Goal: Task Accomplishment & Management: Use online tool/utility

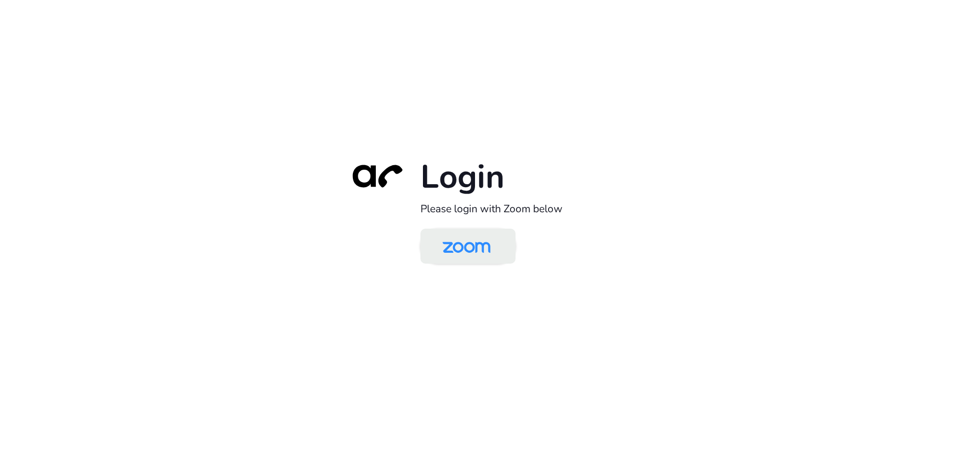
click at [456, 243] on img at bounding box center [466, 247] width 69 height 33
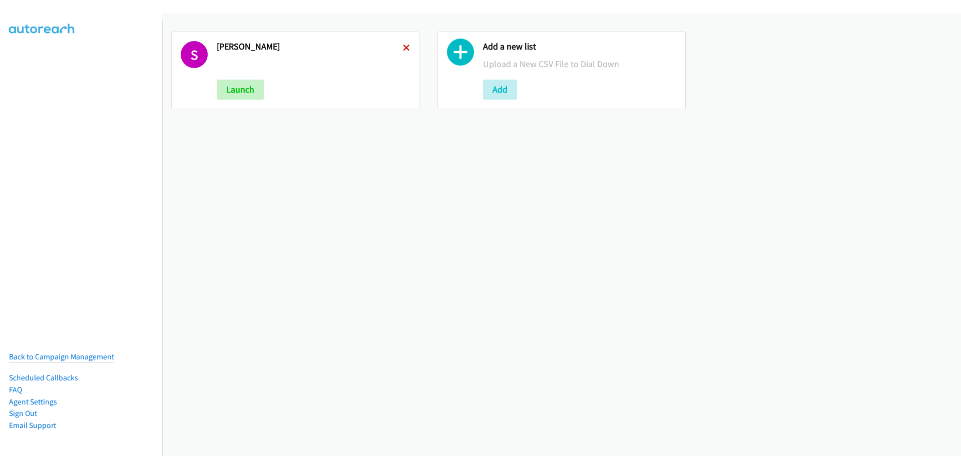
click at [403, 47] on icon at bounding box center [406, 48] width 7 height 7
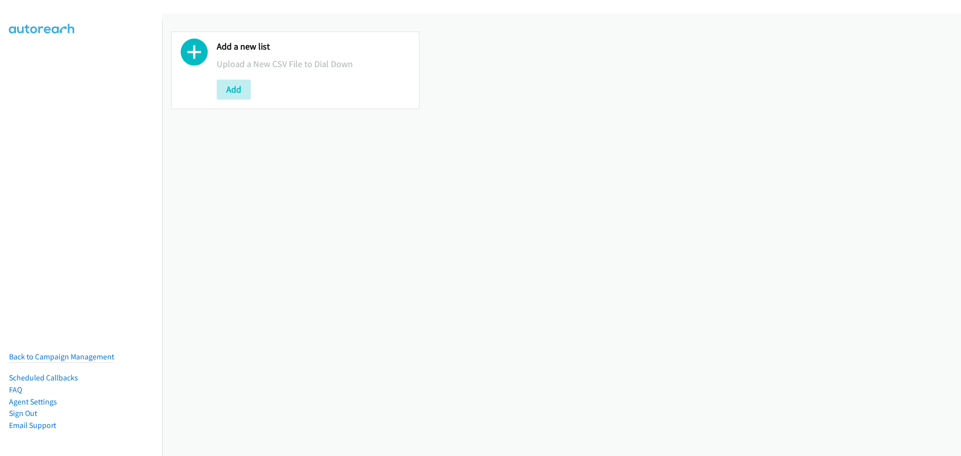
click at [237, 88] on button "Add" at bounding box center [234, 90] width 34 height 20
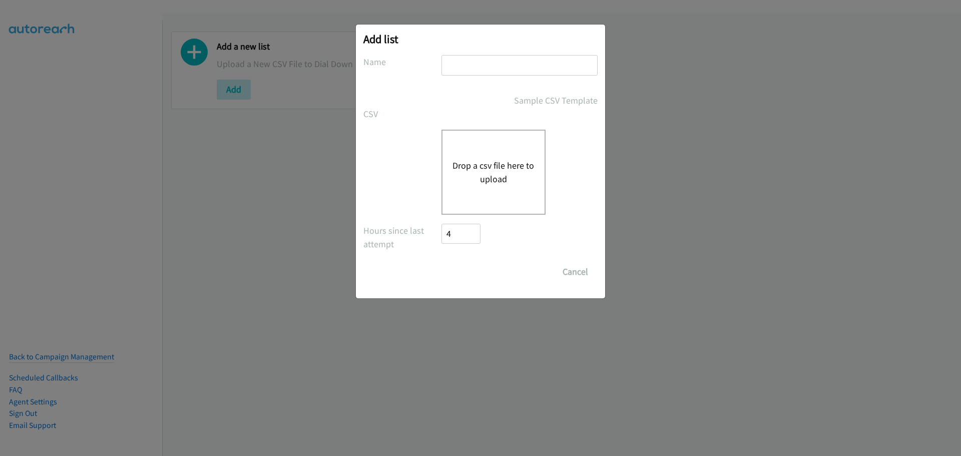
click at [478, 161] on button "Drop a csv file here to upload" at bounding box center [493, 172] width 82 height 27
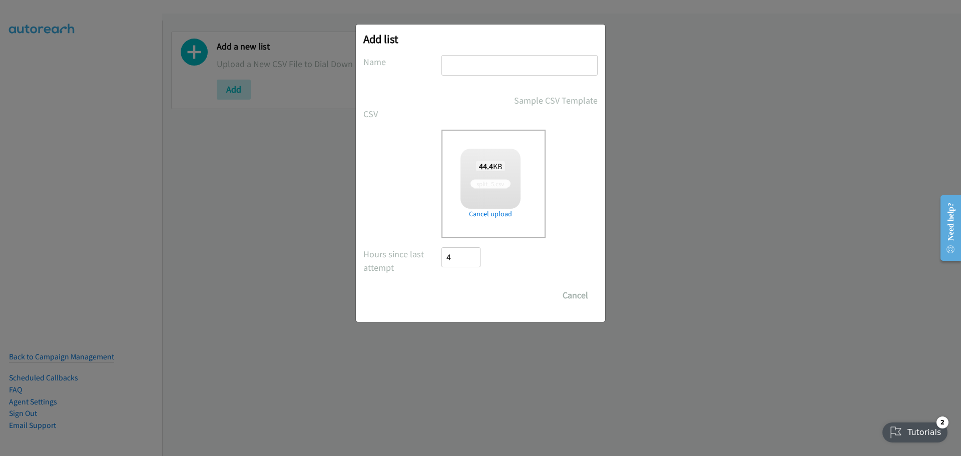
click at [449, 71] on input "text" at bounding box center [519, 65] width 156 height 21
checkbox input "true"
type input "[PERSON_NAME]"
click at [474, 292] on input "Save List" at bounding box center [467, 295] width 53 height 20
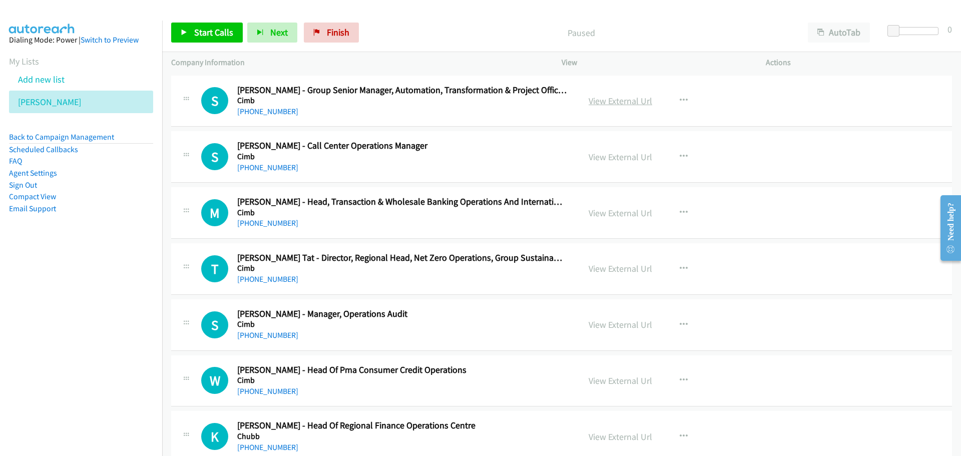
click at [617, 105] on link "View External Url" at bounding box center [621, 101] width 64 height 12
click at [209, 29] on span "Start Calls" at bounding box center [213, 33] width 39 height 12
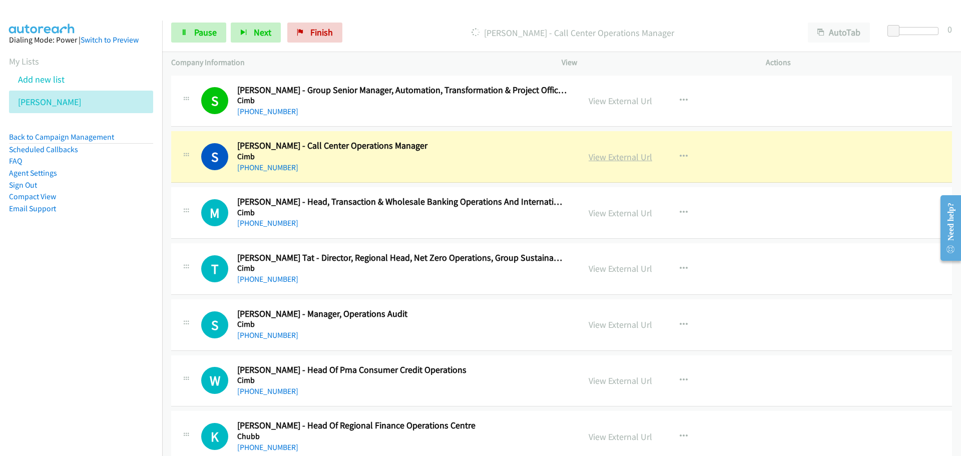
click at [629, 157] on link "View External Url" at bounding box center [621, 157] width 64 height 12
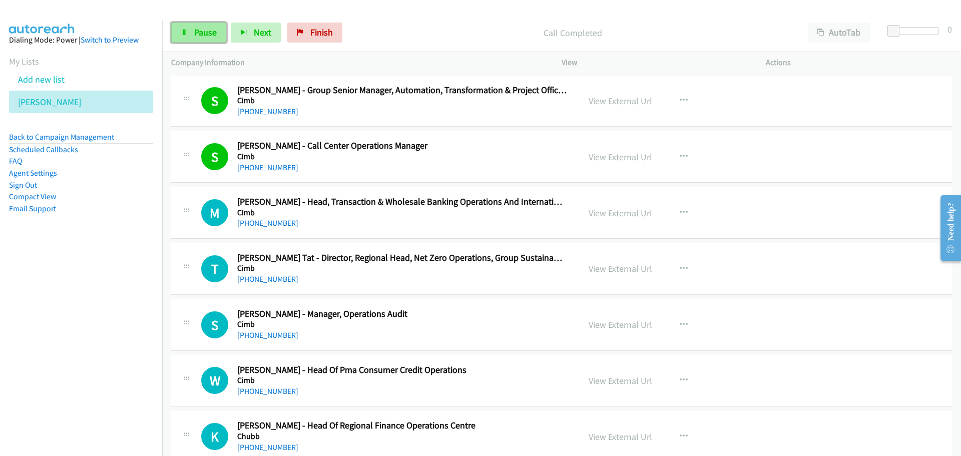
click at [197, 41] on link "Pause" at bounding box center [198, 33] width 55 height 20
click at [213, 35] on span "Start Calls" at bounding box center [213, 33] width 39 height 12
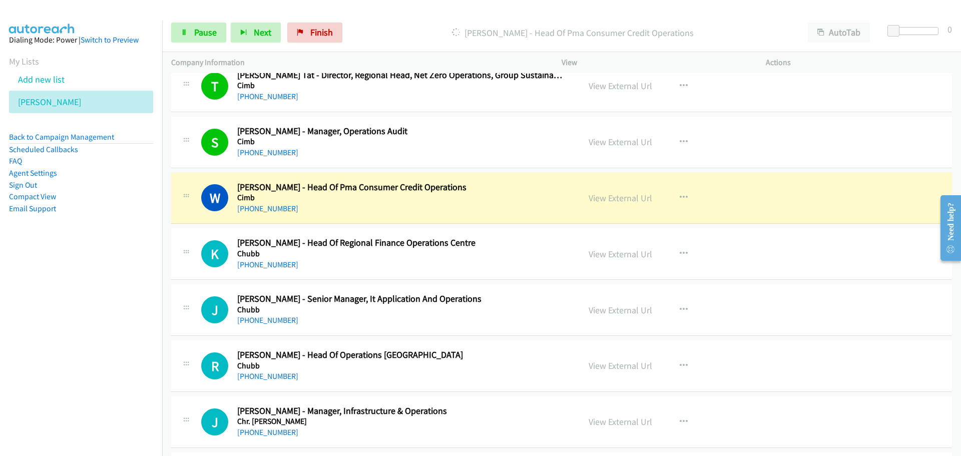
scroll to position [200, 0]
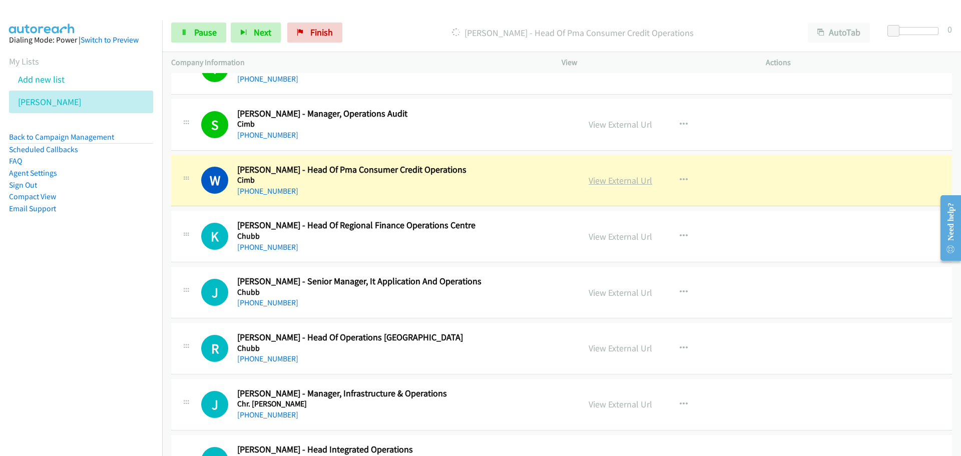
click at [593, 182] on link "View External Url" at bounding box center [621, 181] width 64 height 12
click at [205, 28] on span "Pause" at bounding box center [205, 33] width 23 height 12
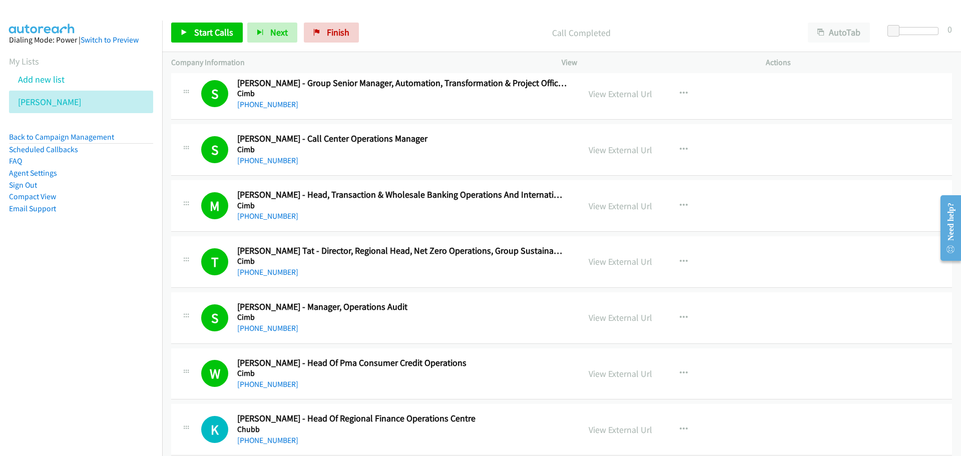
scroll to position [0, 0]
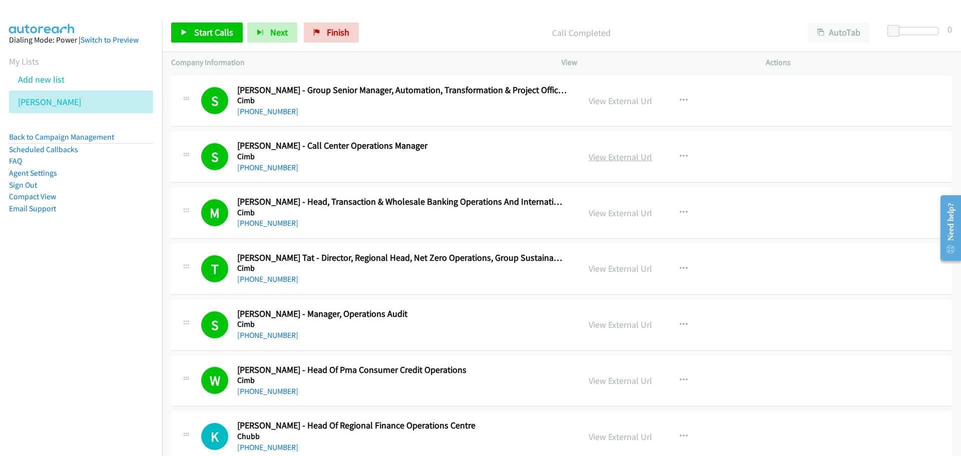
click at [608, 158] on link "View External Url" at bounding box center [621, 157] width 64 height 12
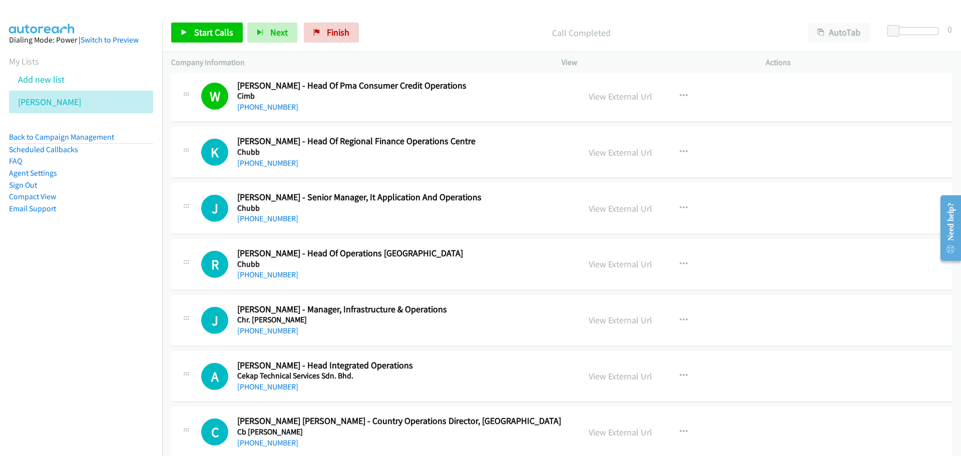
scroll to position [300, 0]
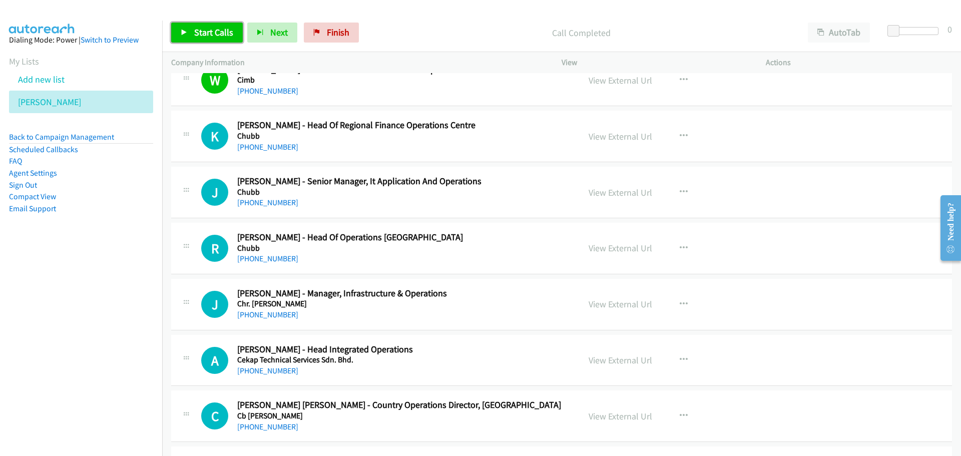
click at [224, 34] on span "Start Calls" at bounding box center [213, 33] width 39 height 12
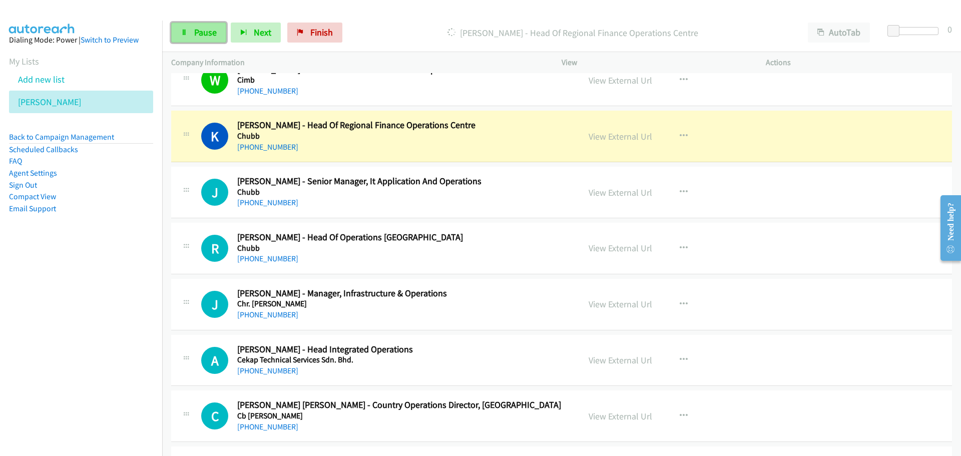
drag, startPoint x: 199, startPoint y: 30, endPoint x: 192, endPoint y: 29, distance: 7.0
click at [199, 30] on span "Pause" at bounding box center [205, 33] width 23 height 12
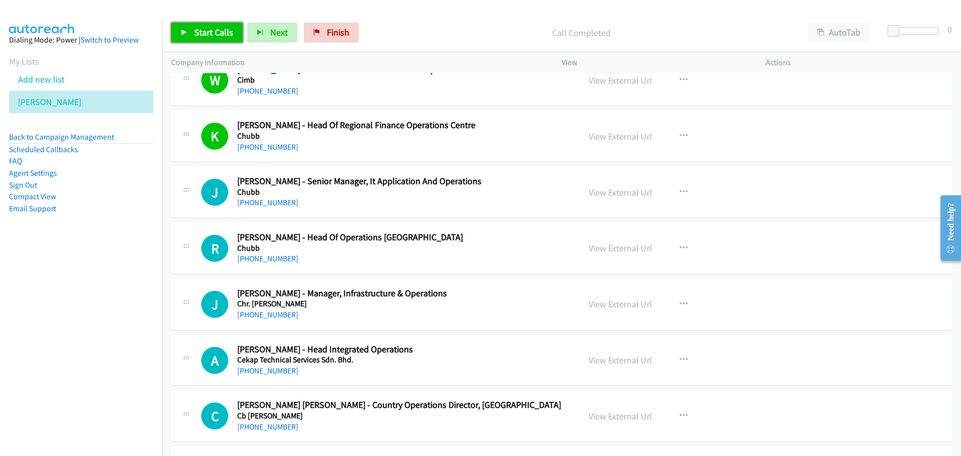
drag, startPoint x: 212, startPoint y: 35, endPoint x: 42, endPoint y: 57, distance: 171.1
click at [212, 35] on span "Start Calls" at bounding box center [213, 33] width 39 height 12
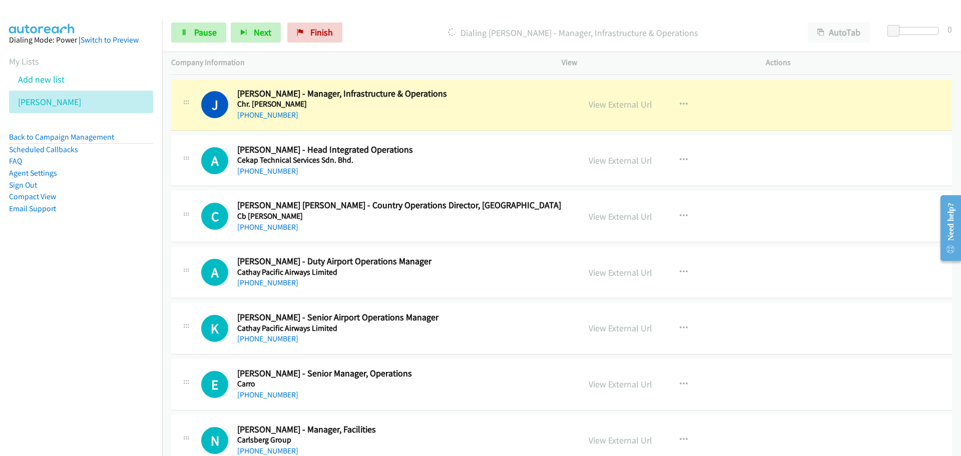
scroll to position [500, 0]
click at [622, 104] on link "View External Url" at bounding box center [621, 104] width 64 height 12
click at [214, 27] on span "Pause" at bounding box center [205, 33] width 23 height 12
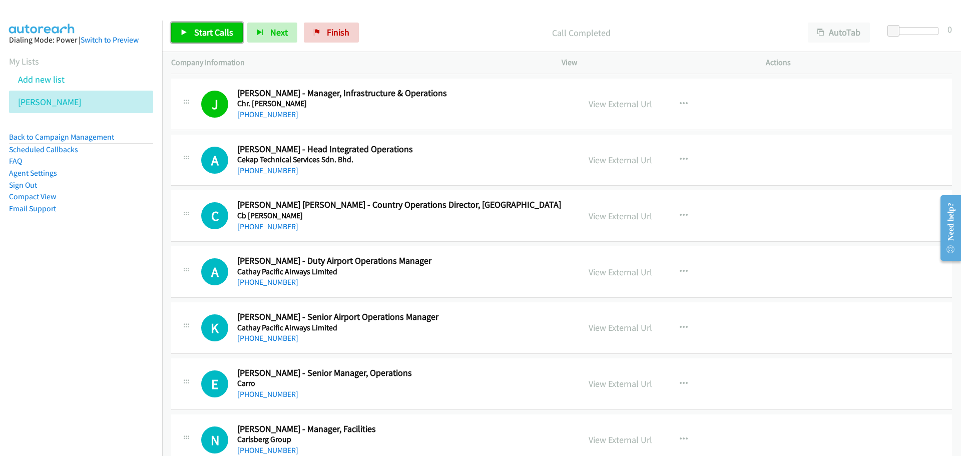
click at [225, 41] on link "Start Calls" at bounding box center [207, 33] width 72 height 20
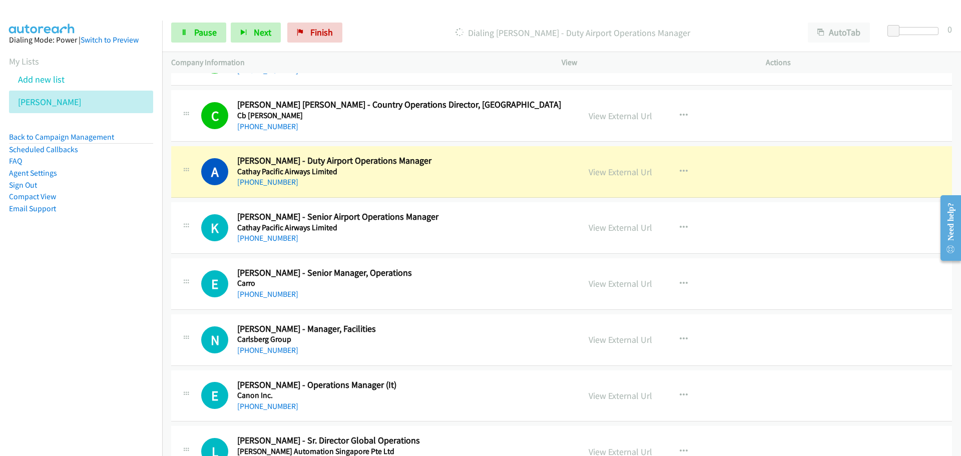
scroll to position [651, 0]
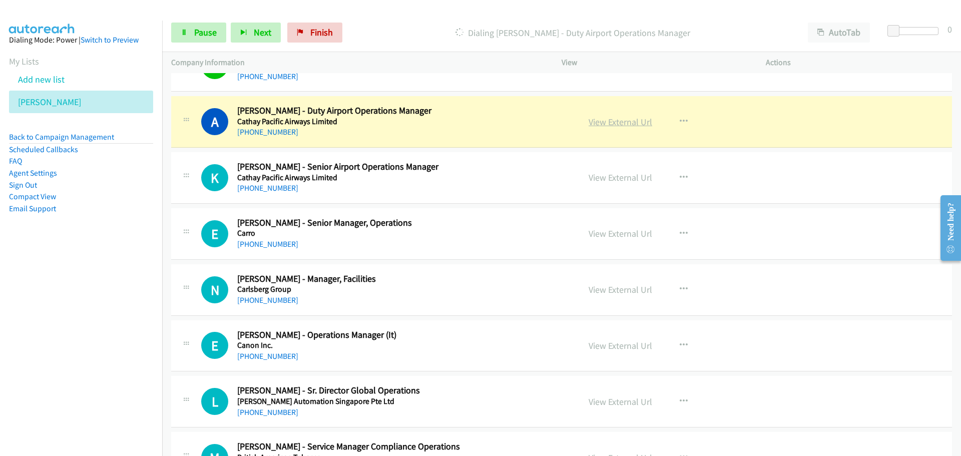
click at [595, 125] on link "View External Url" at bounding box center [621, 122] width 64 height 12
click at [209, 32] on span "Pause" at bounding box center [205, 33] width 23 height 12
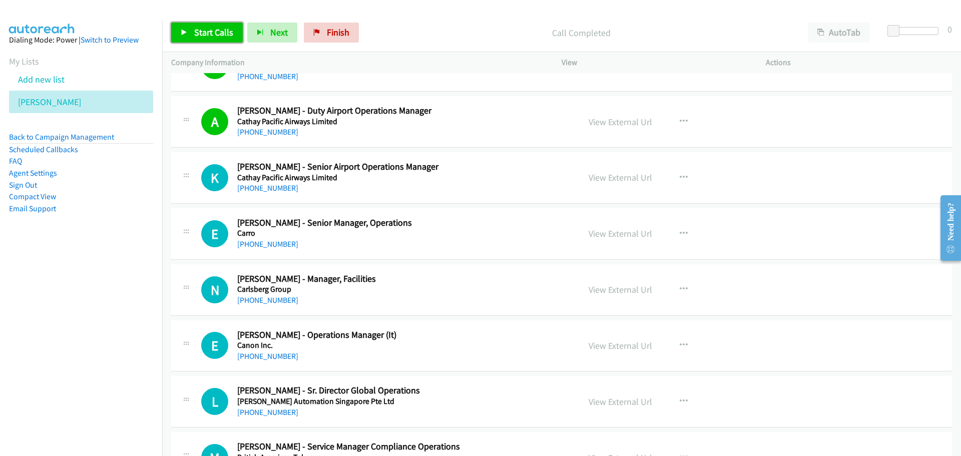
click at [217, 41] on link "Start Calls" at bounding box center [207, 33] width 72 height 20
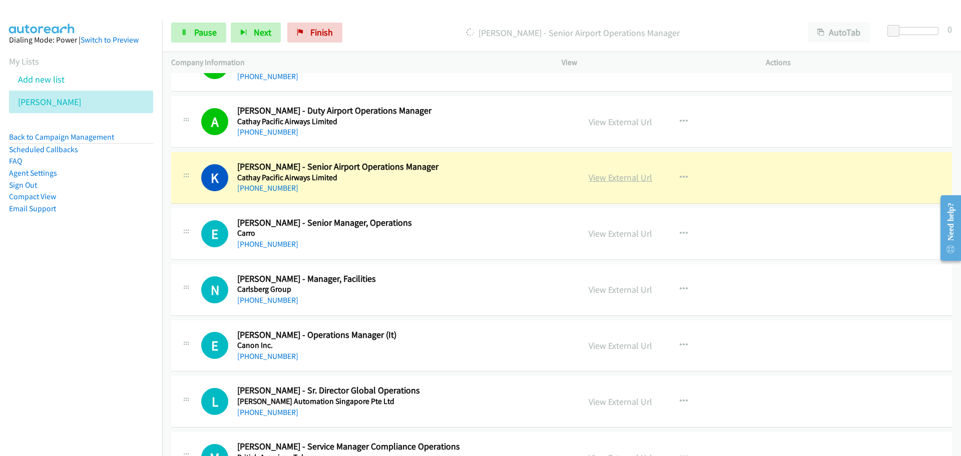
click at [604, 178] on link "View External Url" at bounding box center [621, 178] width 64 height 12
click at [204, 35] on span "Pause" at bounding box center [205, 33] width 23 height 12
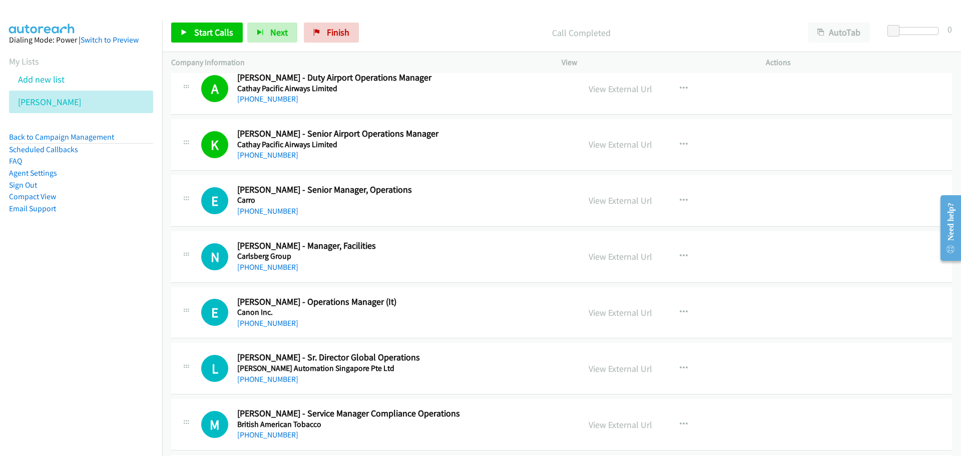
scroll to position [701, 0]
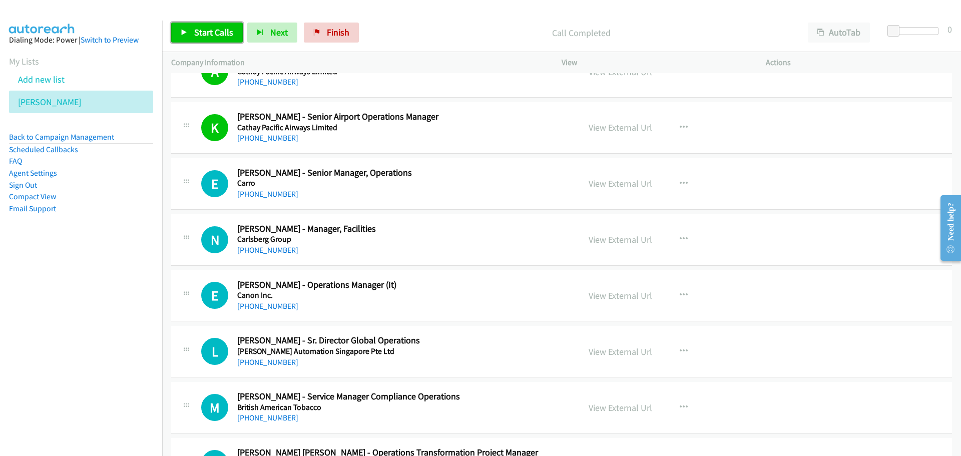
click at [212, 30] on span "Start Calls" at bounding box center [213, 33] width 39 height 12
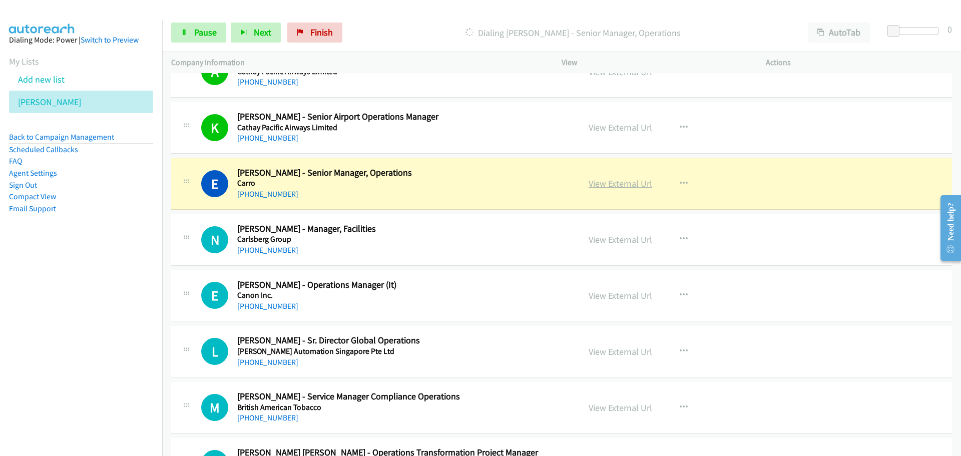
click at [597, 184] on link "View External Url" at bounding box center [621, 184] width 64 height 12
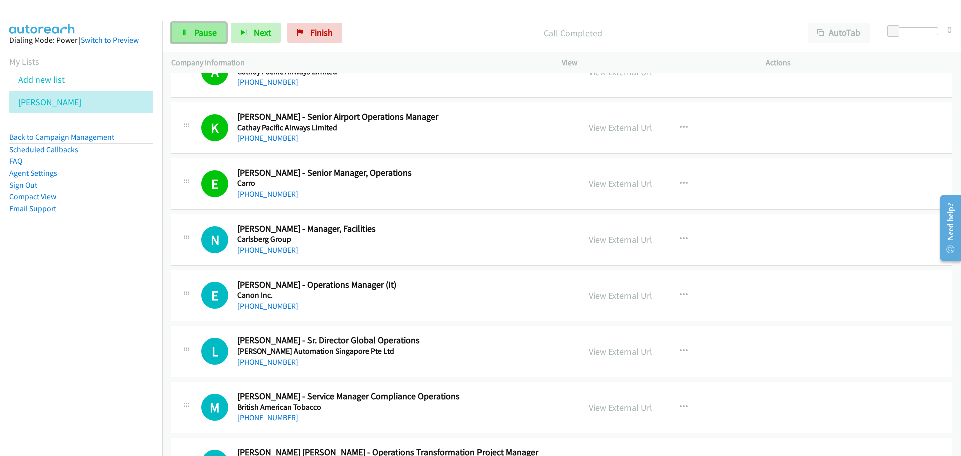
click at [212, 34] on span "Pause" at bounding box center [205, 33] width 23 height 12
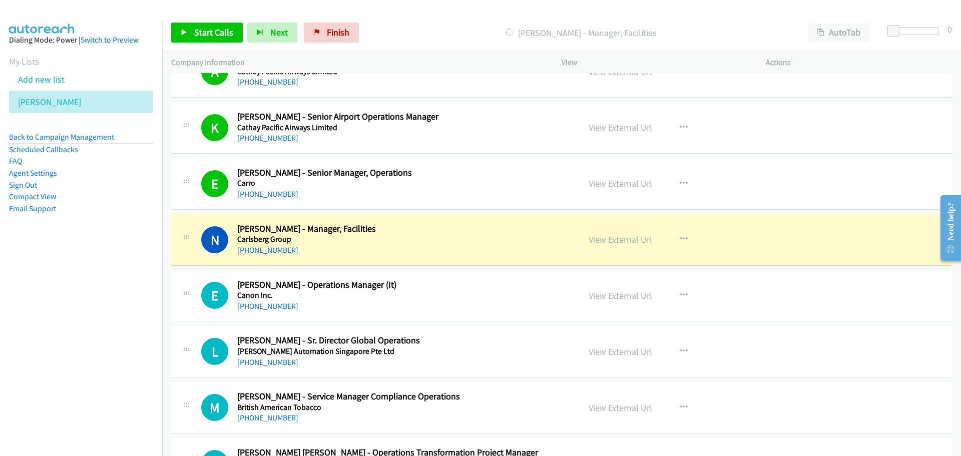
scroll to position [751, 0]
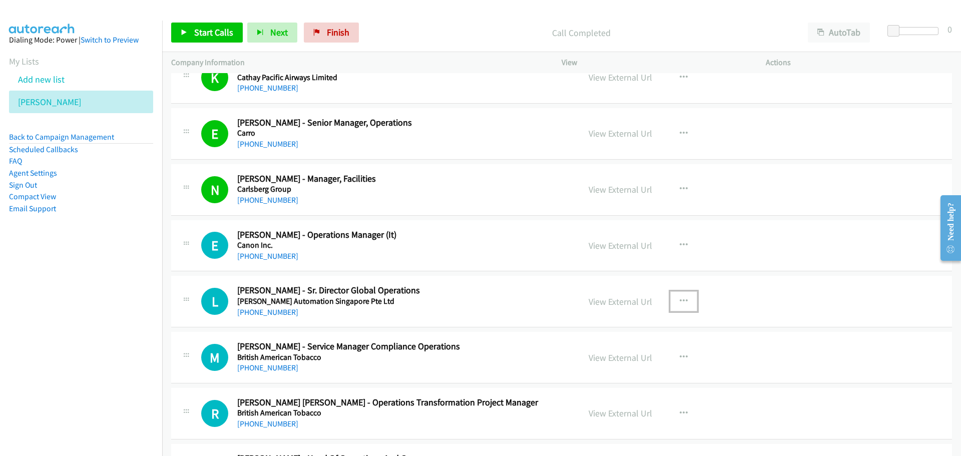
click at [677, 306] on button "button" at bounding box center [683, 301] width 27 height 20
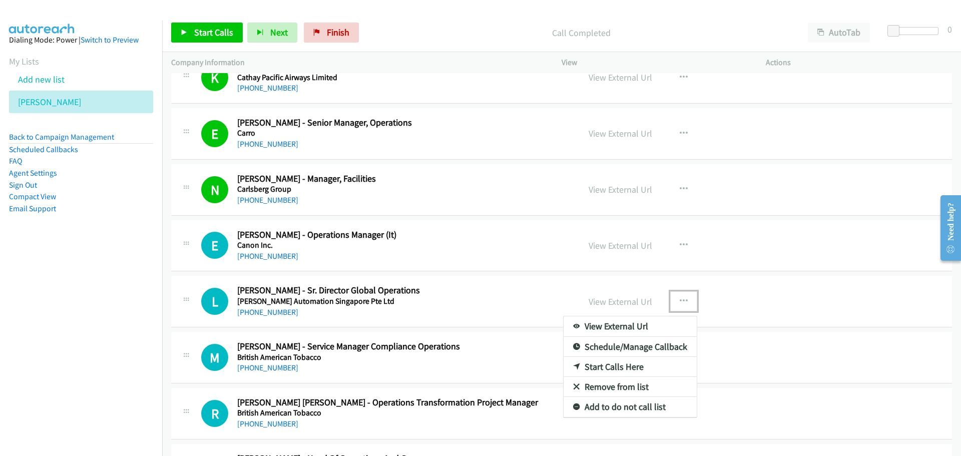
click at [603, 369] on link "Start Calls Here" at bounding box center [629, 367] width 133 height 20
click at [603, 369] on div "View External Url View External Url Schedule/Manage Callback Start Calls Here R…" at bounding box center [686, 357] width 213 height 33
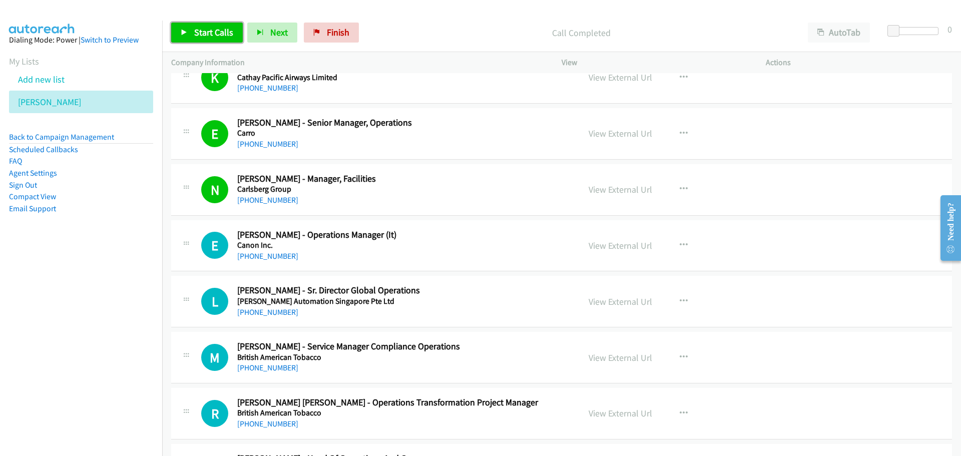
click at [200, 33] on span "Start Calls" at bounding box center [213, 33] width 39 height 12
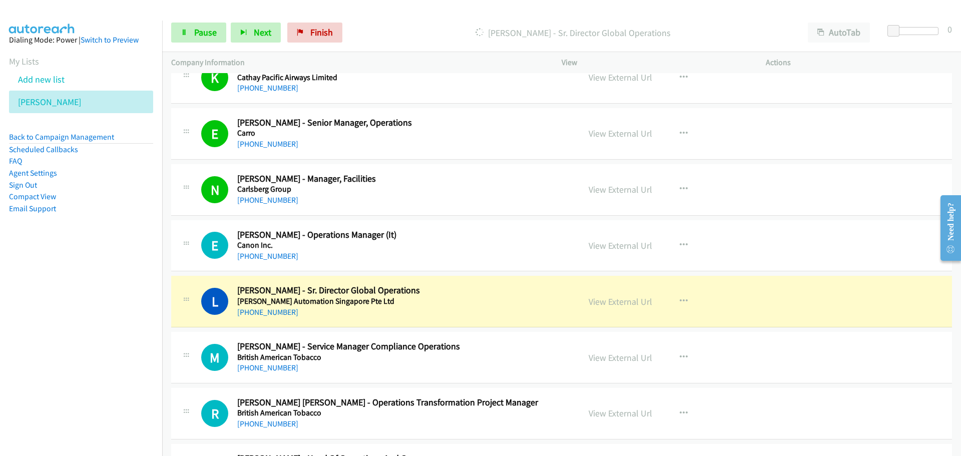
scroll to position [801, 0]
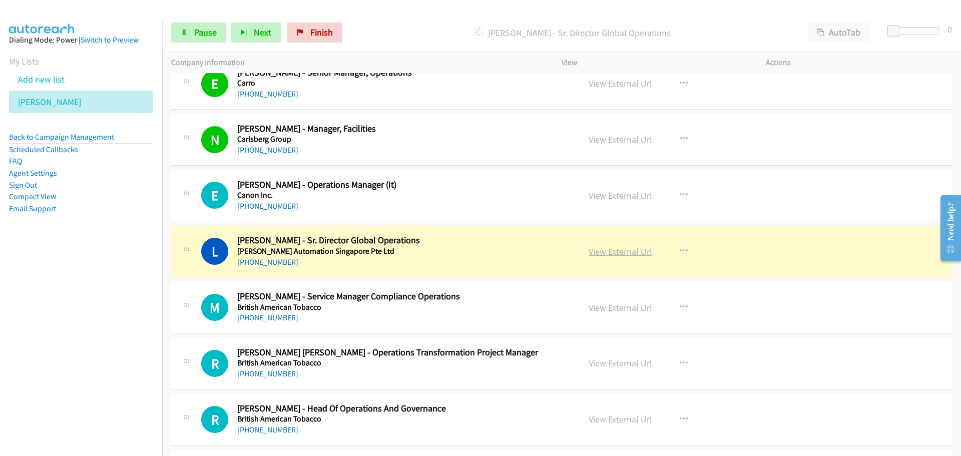
click at [617, 253] on link "View External Url" at bounding box center [621, 252] width 64 height 12
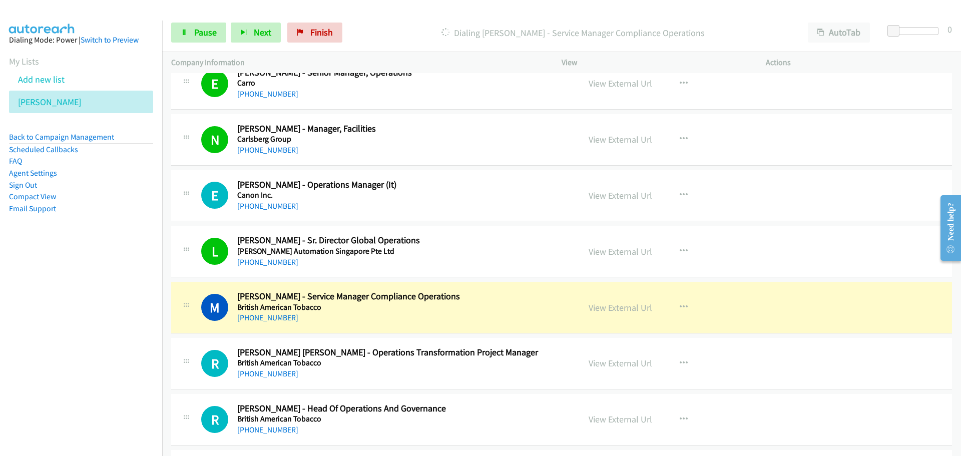
scroll to position [851, 0]
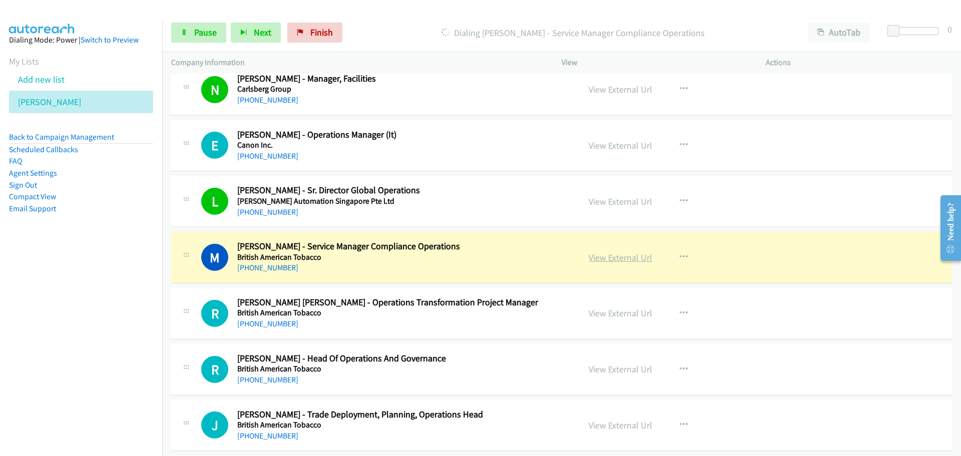
click at [621, 261] on link "View External Url" at bounding box center [621, 258] width 64 height 12
click at [189, 42] on link "Pause" at bounding box center [198, 33] width 55 height 20
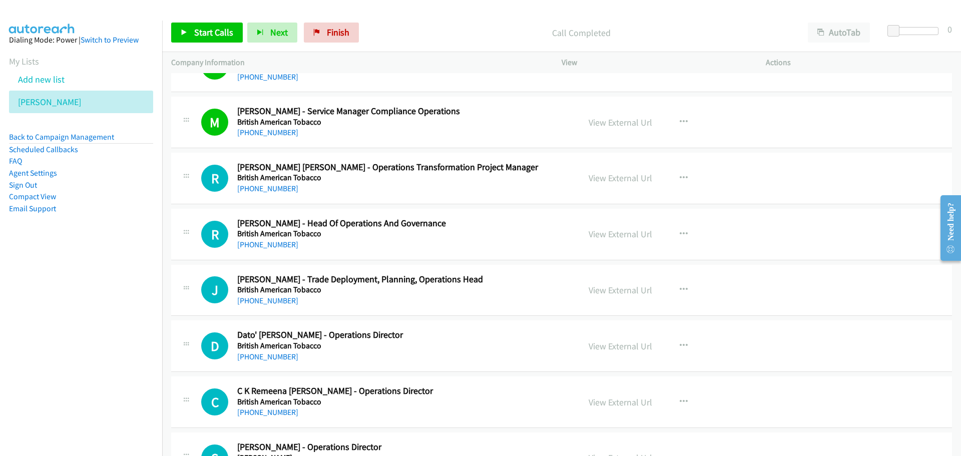
scroll to position [1001, 0]
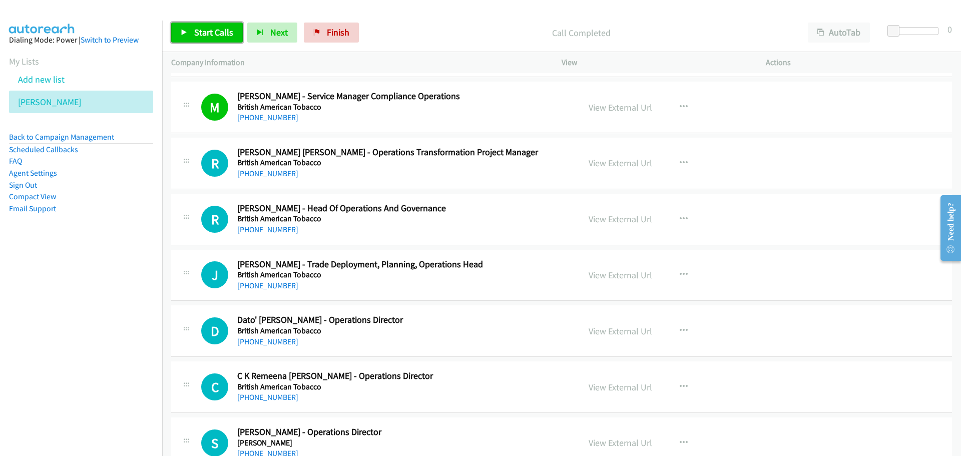
click at [204, 27] on span "Start Calls" at bounding box center [213, 33] width 39 height 12
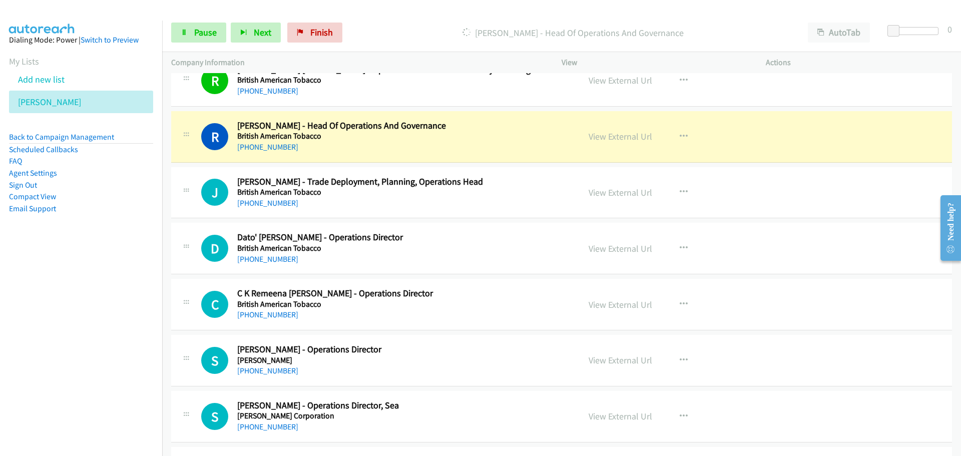
scroll to position [1101, 0]
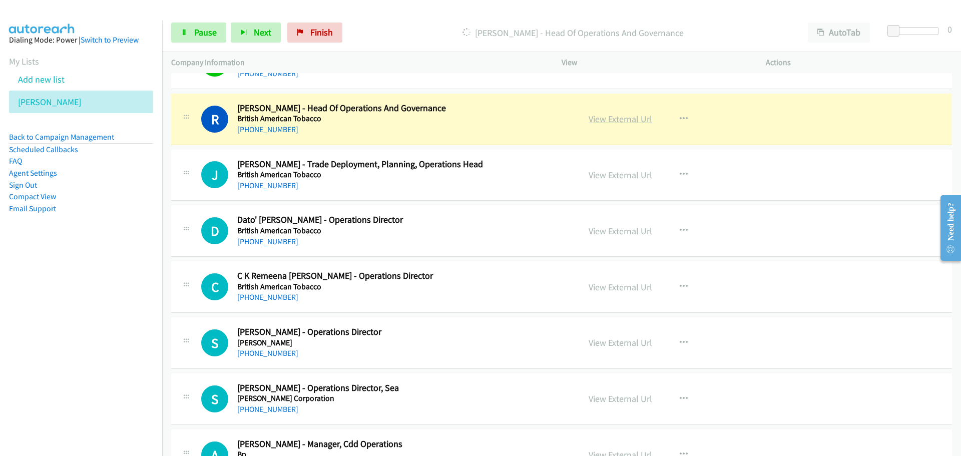
click at [598, 118] on link "View External Url" at bounding box center [621, 119] width 64 height 12
click at [197, 36] on span "Pause" at bounding box center [205, 33] width 23 height 12
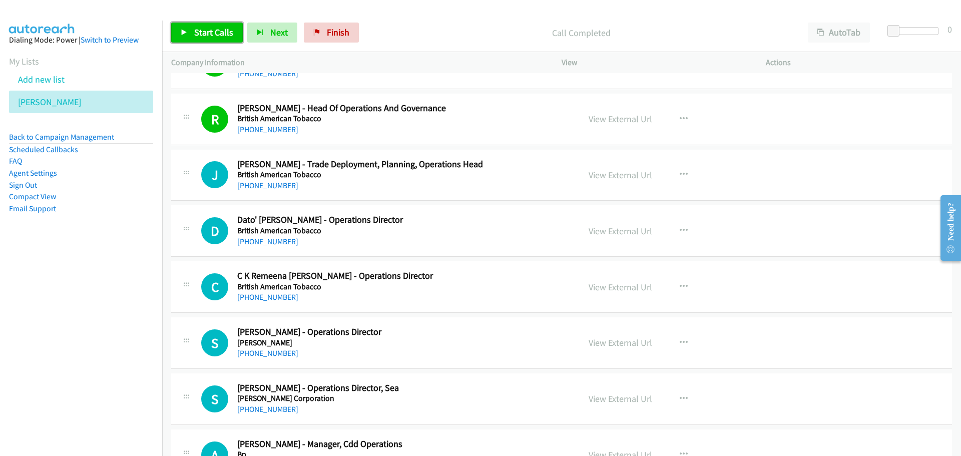
click at [216, 36] on span "Start Calls" at bounding box center [213, 33] width 39 height 12
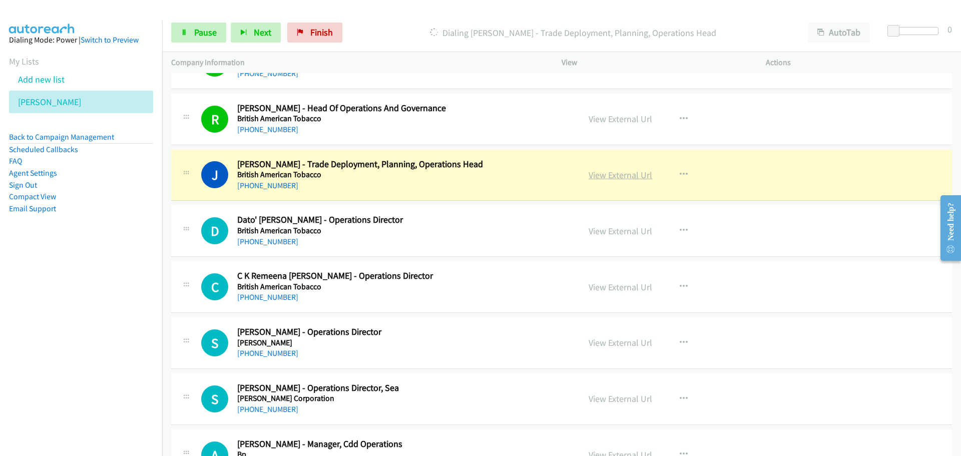
click at [604, 177] on link "View External Url" at bounding box center [621, 175] width 64 height 12
click at [193, 40] on link "Pause" at bounding box center [198, 33] width 55 height 20
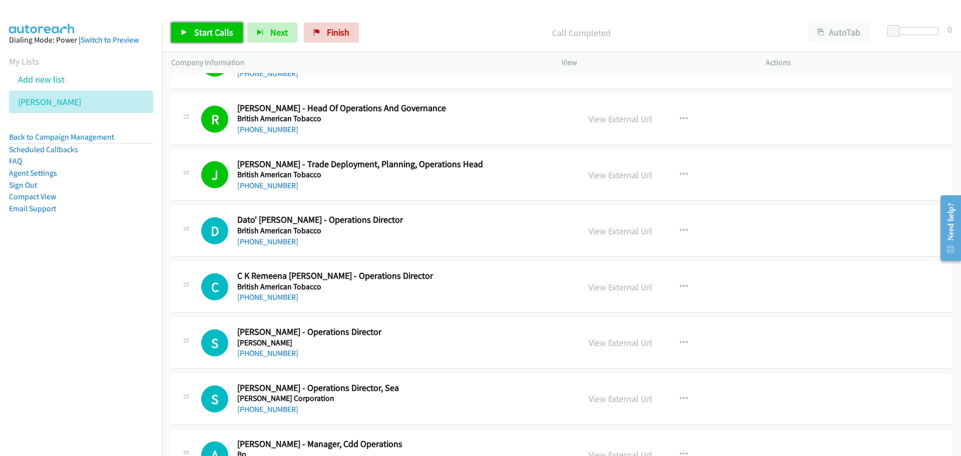
click at [228, 31] on span "Start Calls" at bounding box center [213, 33] width 39 height 12
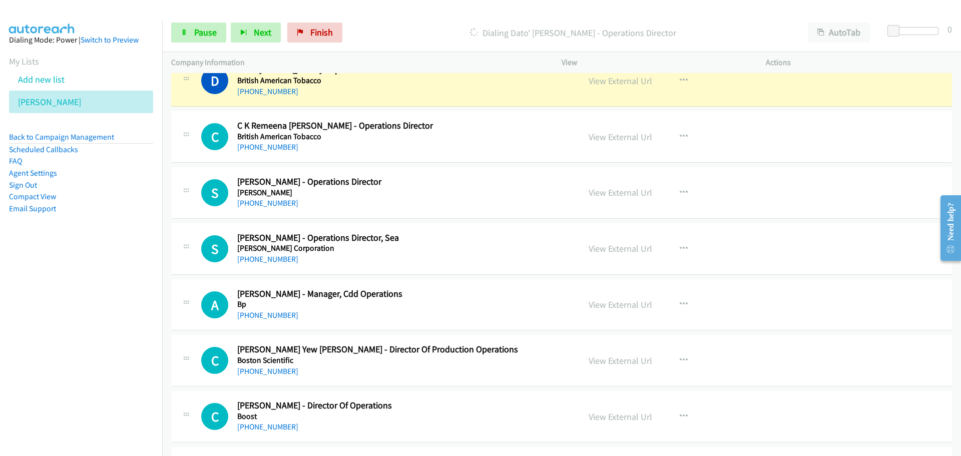
scroll to position [1201, 0]
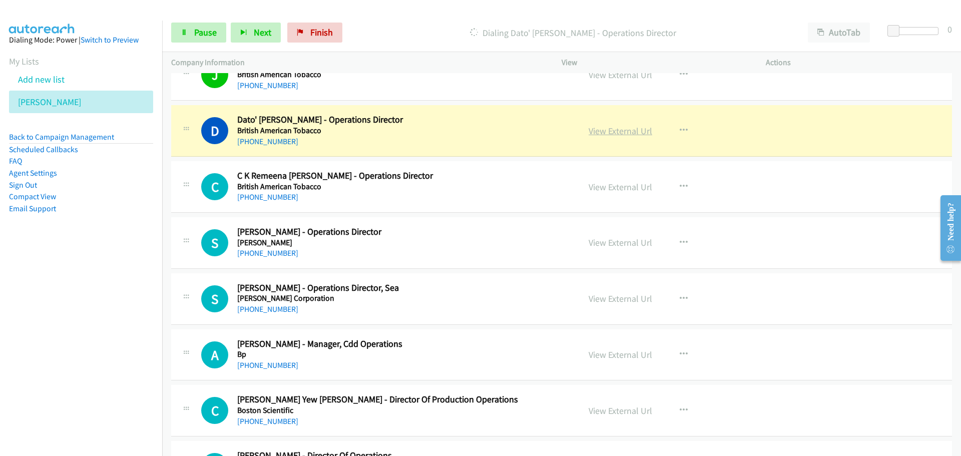
click at [612, 132] on link "View External Url" at bounding box center [621, 131] width 64 height 12
click at [197, 33] on span "Pause" at bounding box center [205, 33] width 23 height 12
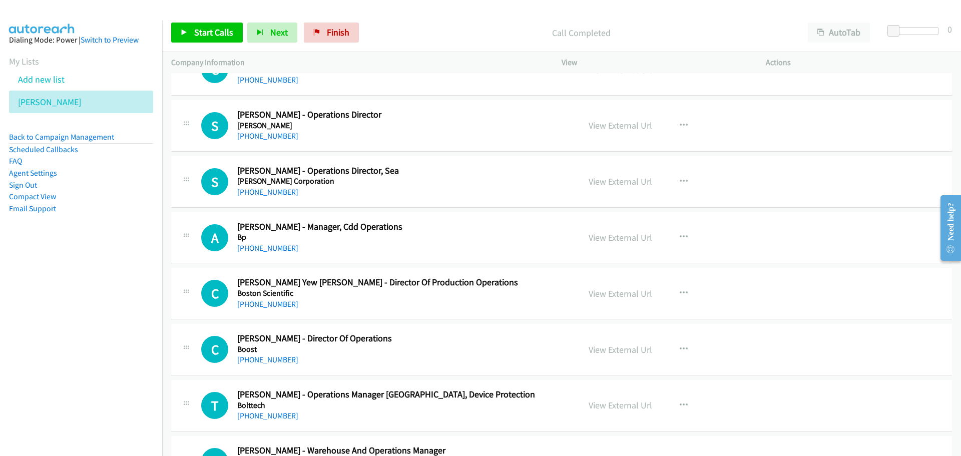
scroll to position [1301, 0]
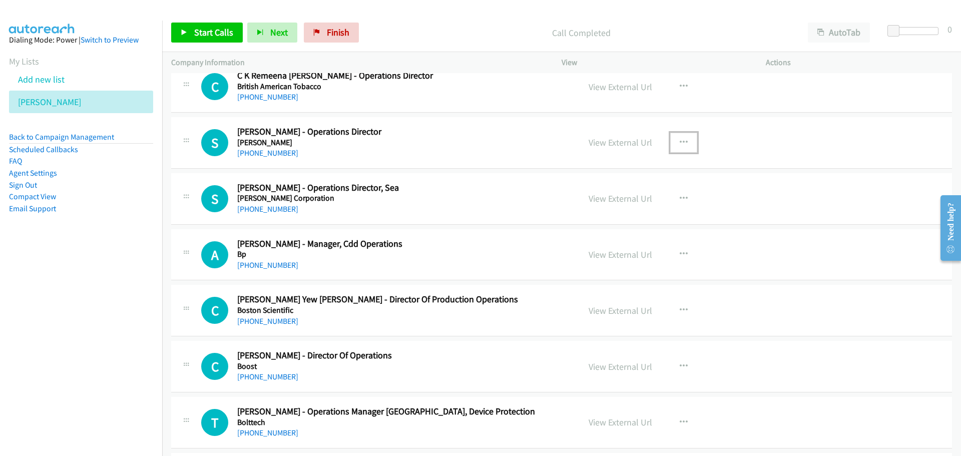
click at [676, 137] on button "button" at bounding box center [683, 143] width 27 height 20
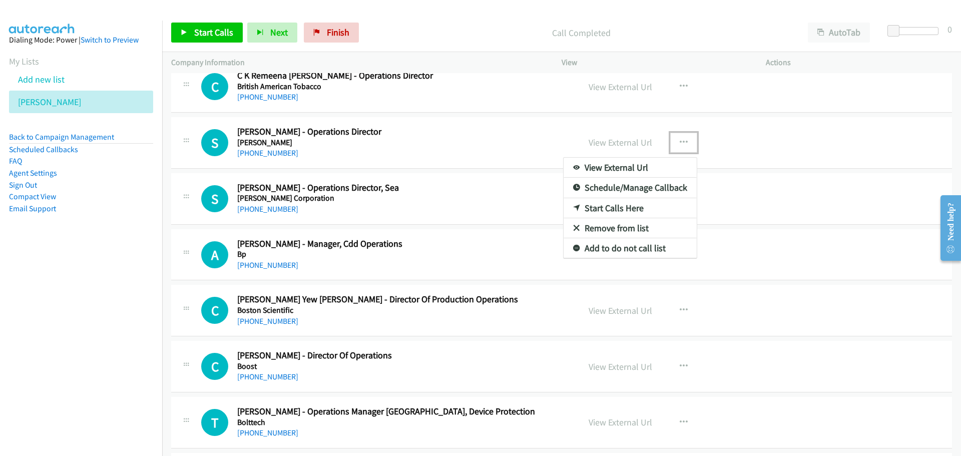
click at [608, 205] on link "Start Calls Here" at bounding box center [629, 208] width 133 height 20
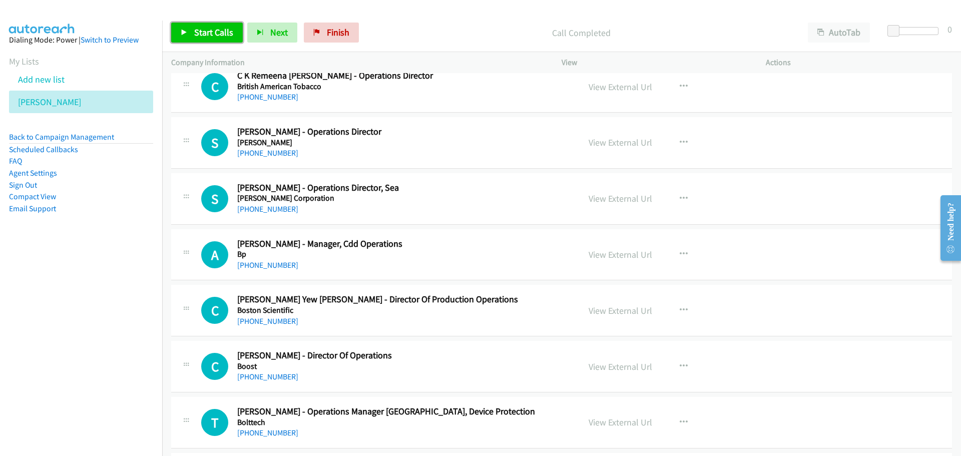
click at [228, 23] on link "Start Calls" at bounding box center [207, 33] width 72 height 20
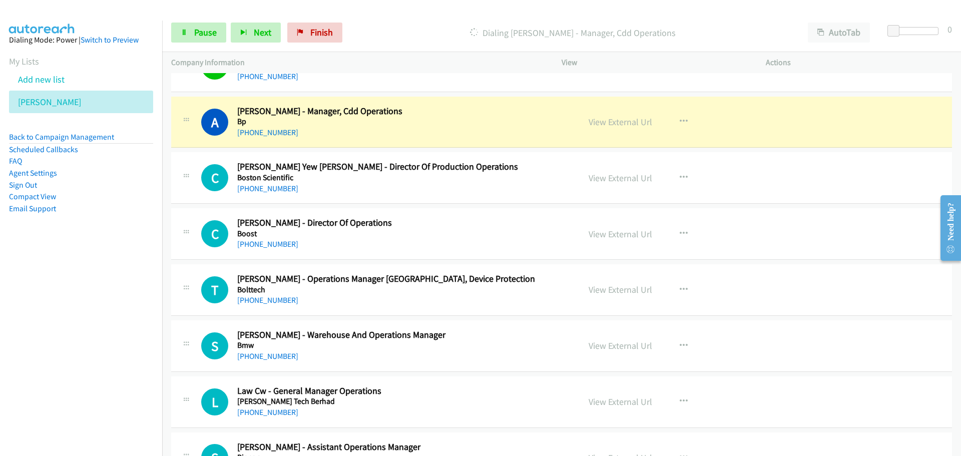
scroll to position [1451, 0]
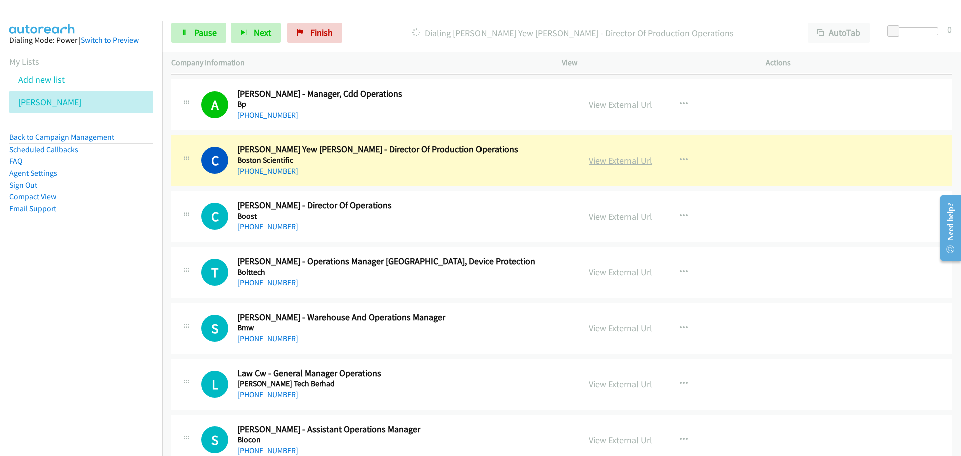
click at [608, 161] on link "View External Url" at bounding box center [621, 161] width 64 height 12
click at [192, 37] on link "Pause" at bounding box center [198, 33] width 55 height 20
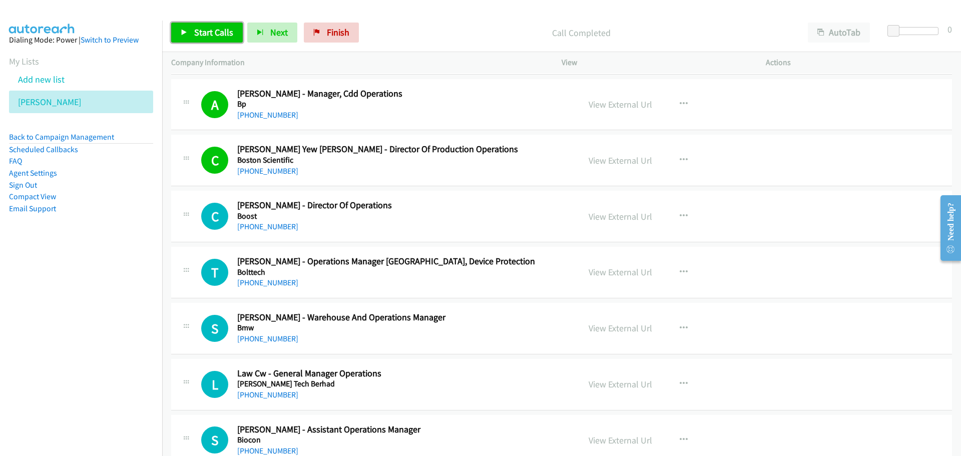
click at [206, 34] on span "Start Calls" at bounding box center [213, 33] width 39 height 12
click at [266, 32] on span "Next" at bounding box center [263, 33] width 18 height 12
click at [209, 36] on span "Pause" at bounding box center [205, 33] width 23 height 12
click at [263, 26] on button "Next" at bounding box center [272, 33] width 50 height 20
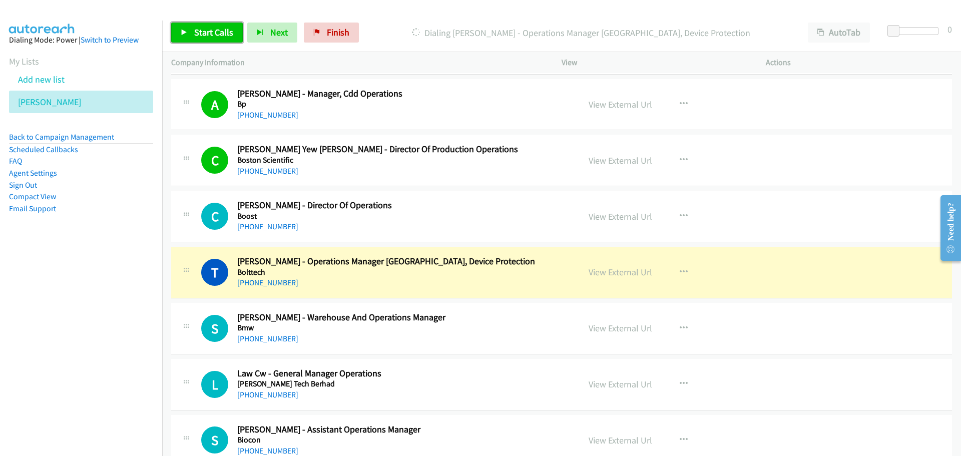
click at [208, 30] on span "Start Calls" at bounding box center [213, 33] width 39 height 12
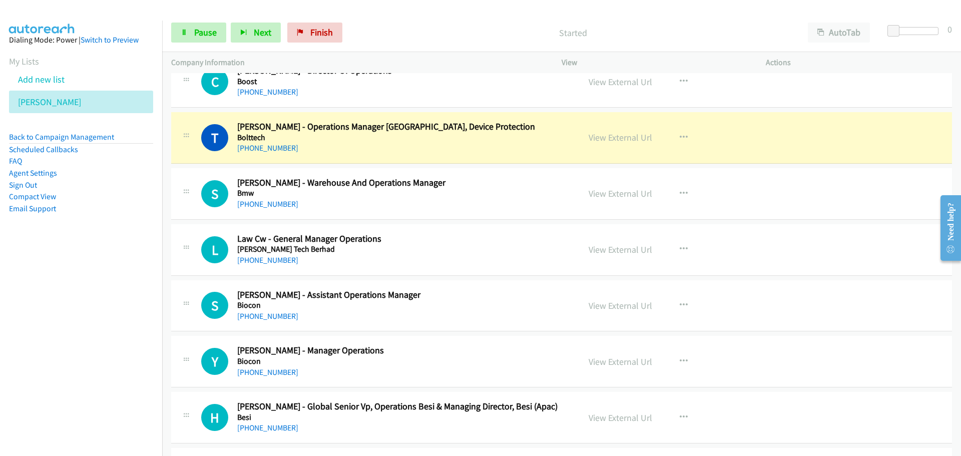
scroll to position [1601, 0]
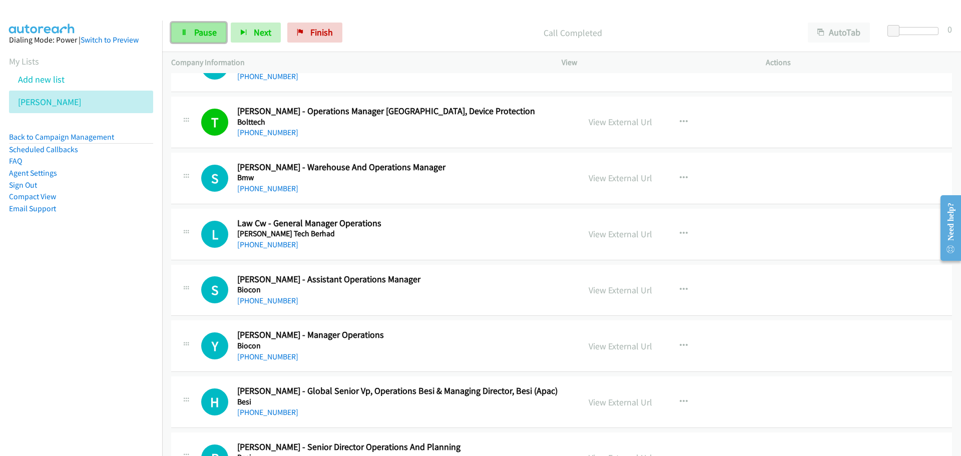
click at [197, 38] on link "Pause" at bounding box center [198, 33] width 55 height 20
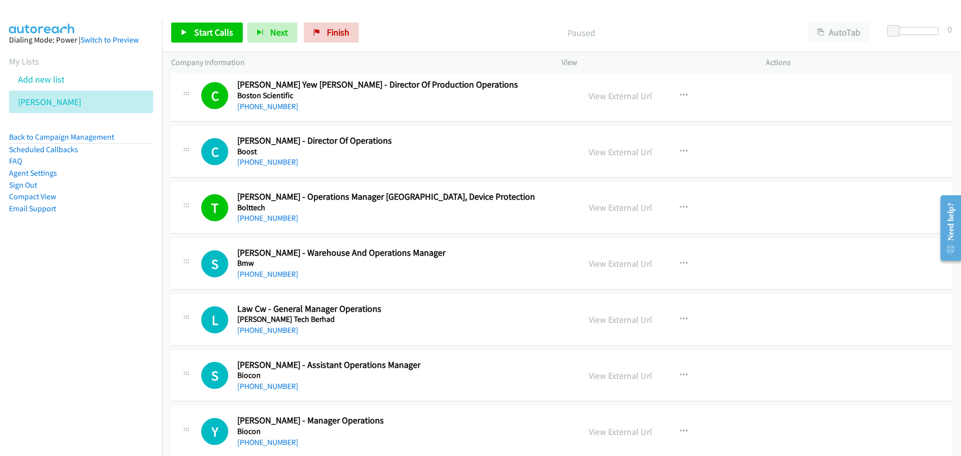
scroll to position [1551, 0]
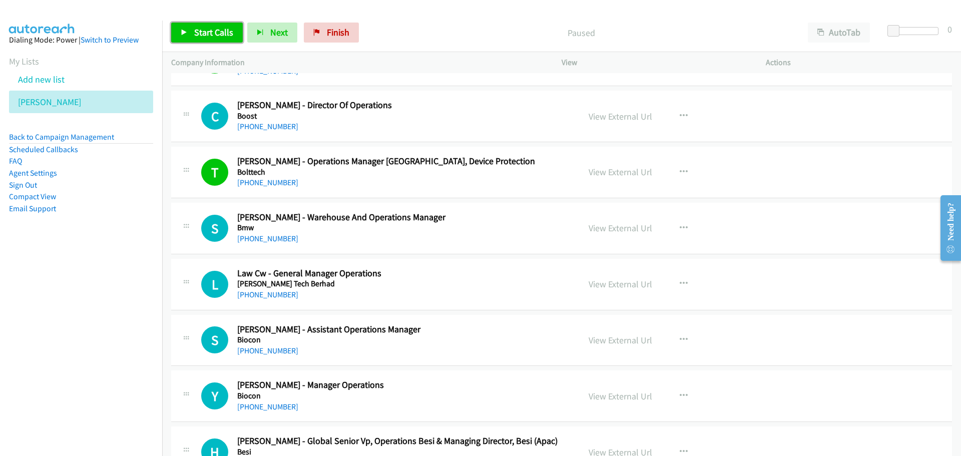
drag, startPoint x: 211, startPoint y: 34, endPoint x: 233, endPoint y: 35, distance: 21.6
click at [211, 33] on span "Start Calls" at bounding box center [213, 33] width 39 height 12
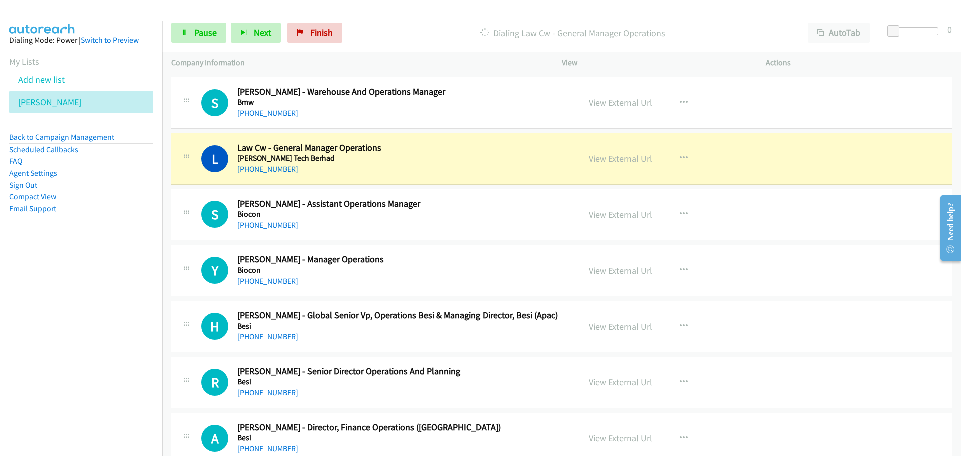
scroll to position [1701, 0]
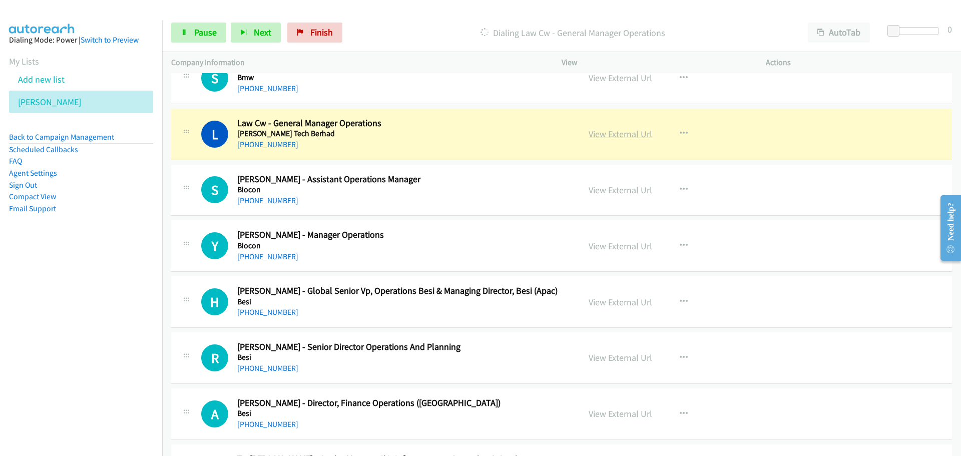
click at [619, 136] on link "View External Url" at bounding box center [621, 134] width 64 height 12
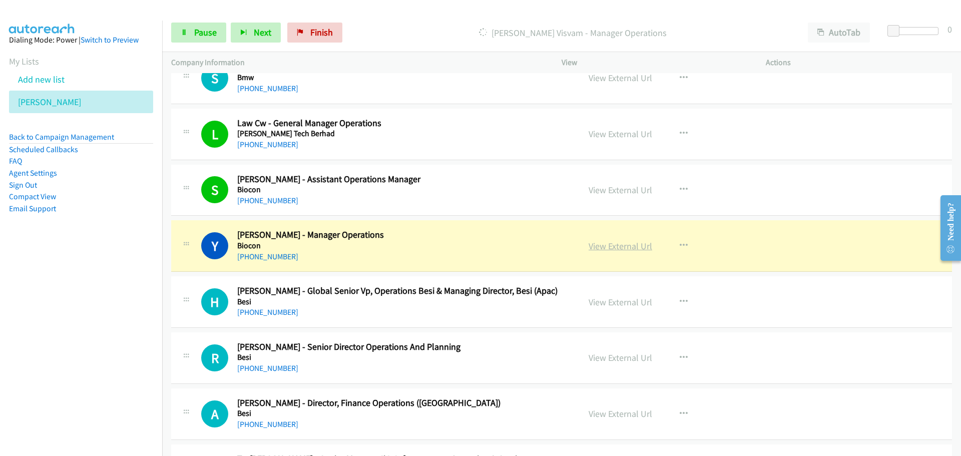
click at [616, 244] on link "View External Url" at bounding box center [621, 246] width 64 height 12
click at [204, 35] on span "Pause" at bounding box center [205, 33] width 23 height 12
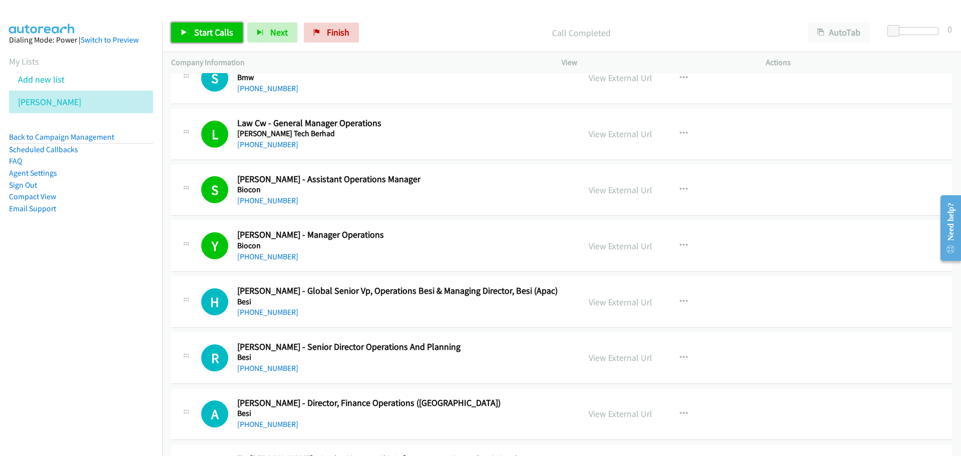
click at [202, 40] on link "Start Calls" at bounding box center [207, 33] width 72 height 20
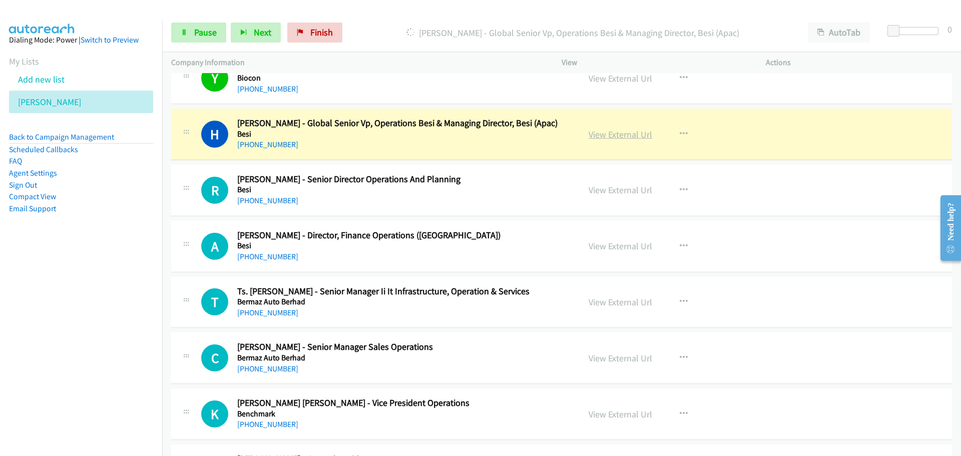
scroll to position [1852, 0]
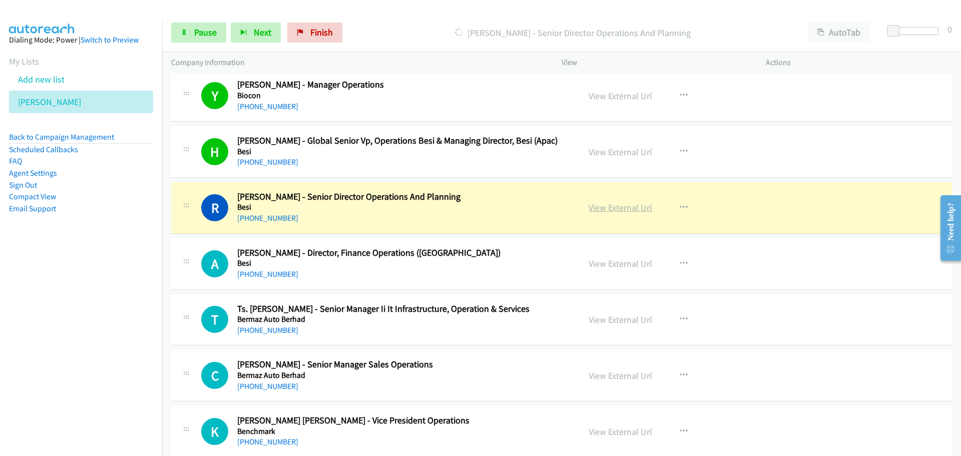
click at [610, 209] on link "View External Url" at bounding box center [621, 208] width 64 height 12
click at [206, 33] on span "Pause" at bounding box center [205, 33] width 23 height 12
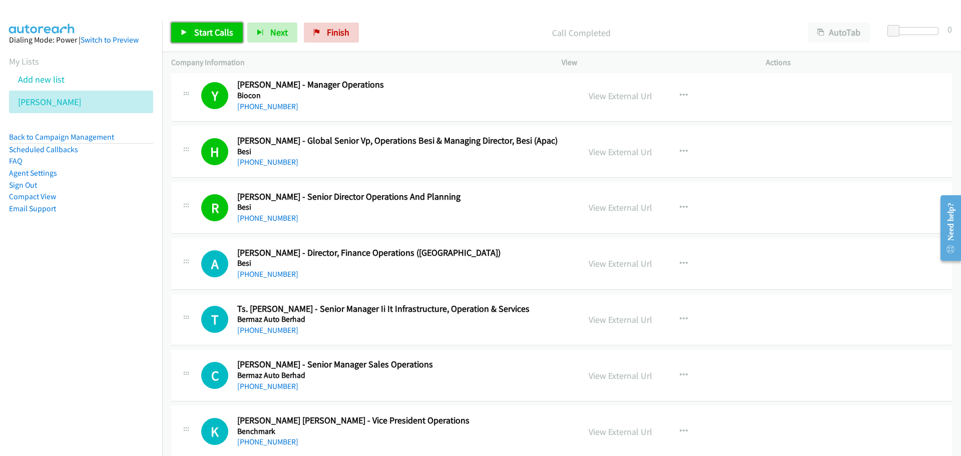
click at [228, 39] on link "Start Calls" at bounding box center [207, 33] width 72 height 20
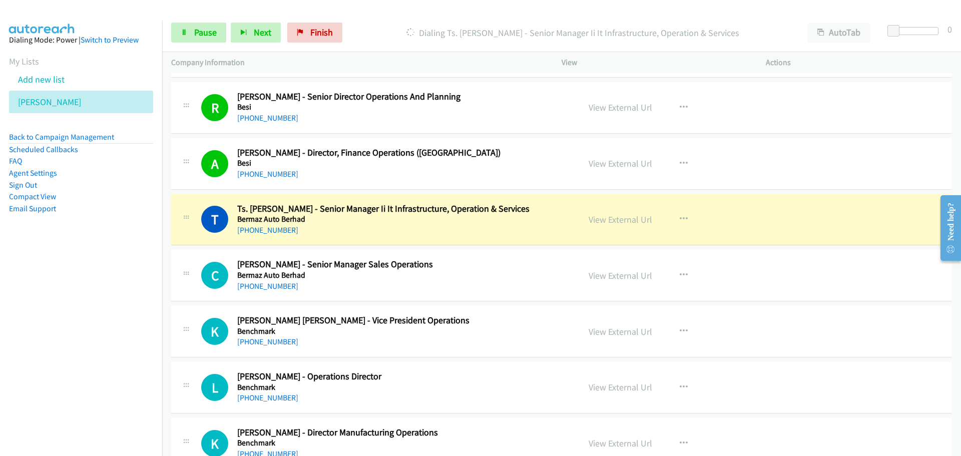
scroll to position [2052, 0]
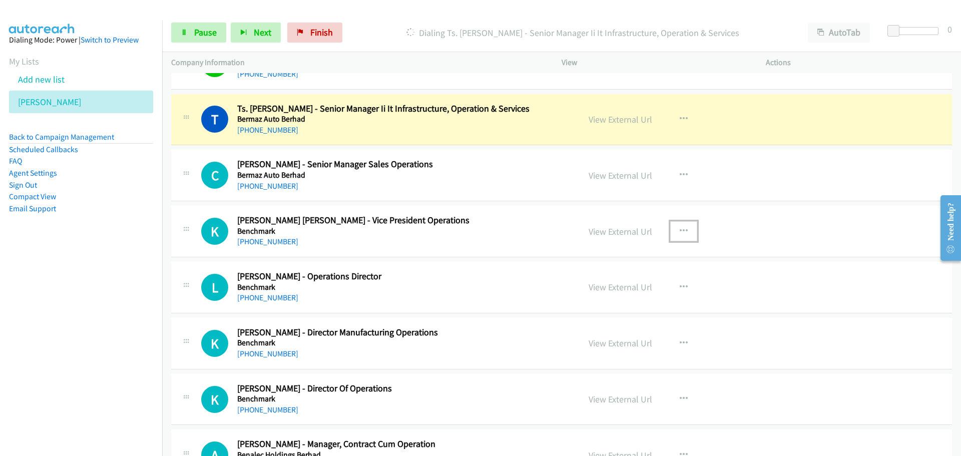
click at [680, 230] on icon "button" at bounding box center [684, 231] width 8 height 8
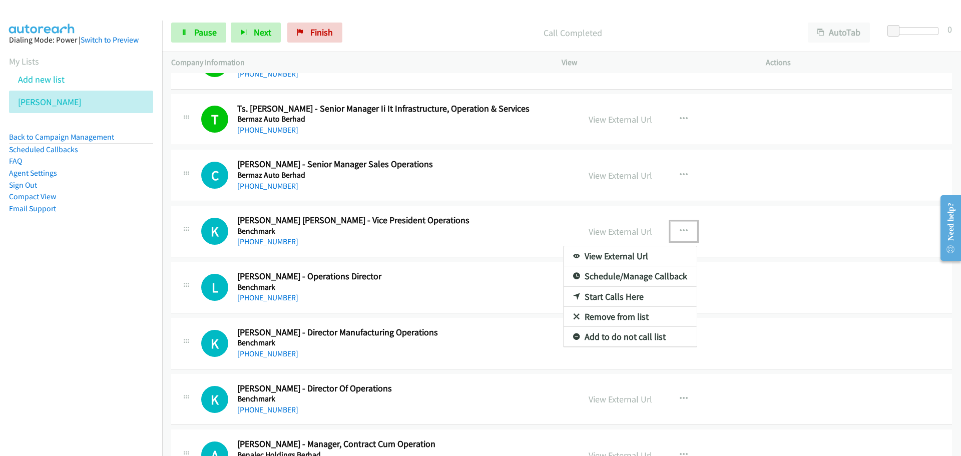
click at [612, 294] on link "Start Calls Here" at bounding box center [629, 297] width 133 height 20
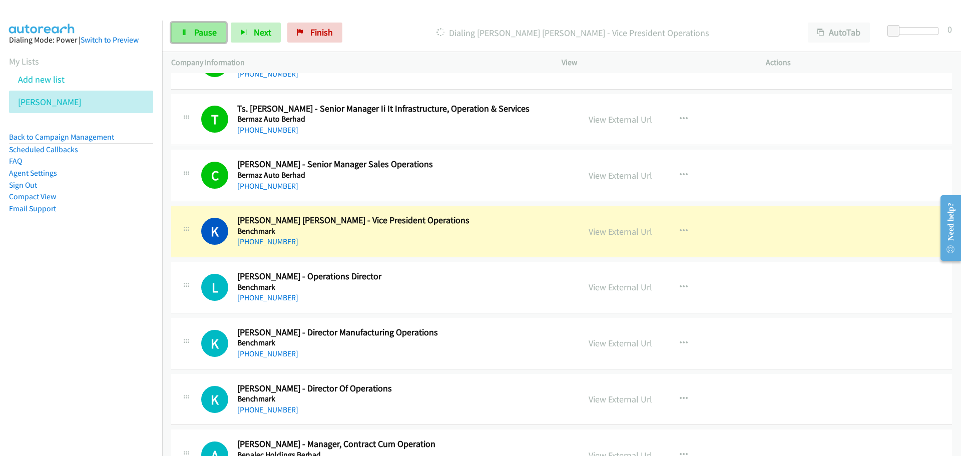
click at [181, 38] on link "Pause" at bounding box center [198, 33] width 55 height 20
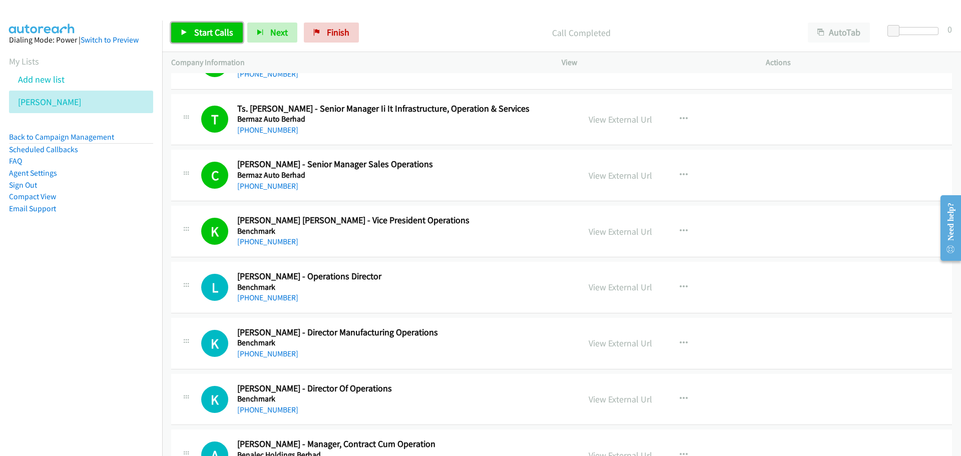
click at [189, 35] on link "Start Calls" at bounding box center [207, 33] width 72 height 20
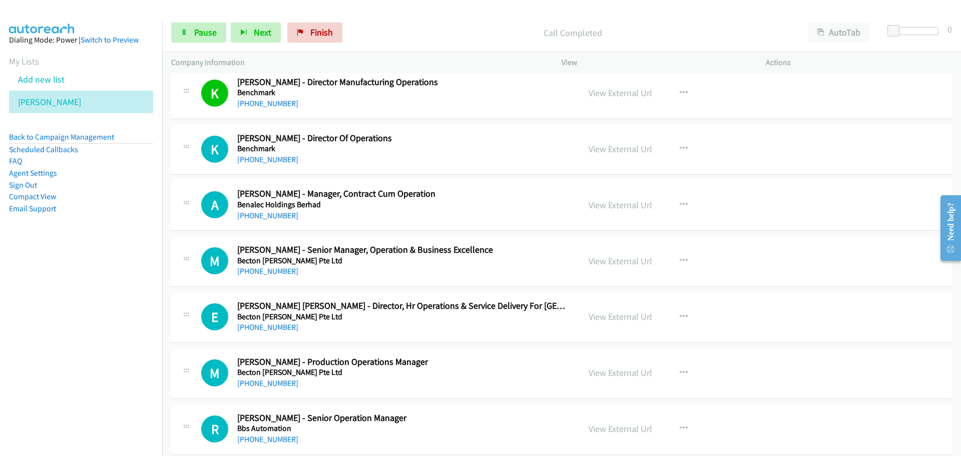
scroll to position [2352, 0]
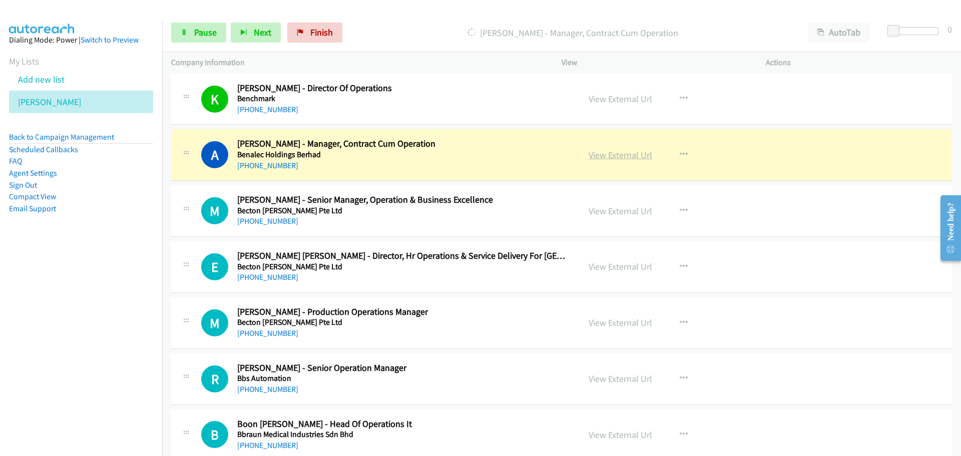
click at [628, 156] on link "View External Url" at bounding box center [621, 155] width 64 height 12
click at [606, 157] on link "View External Url" at bounding box center [621, 155] width 64 height 12
click at [192, 23] on link "Pause" at bounding box center [198, 33] width 55 height 20
click at [194, 28] on span "Pause" at bounding box center [205, 33] width 23 height 12
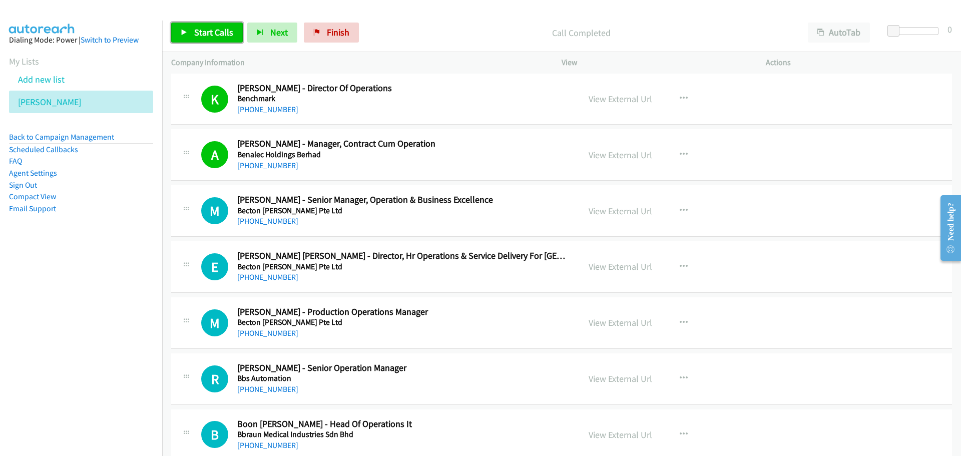
click at [224, 36] on span "Start Calls" at bounding box center [213, 33] width 39 height 12
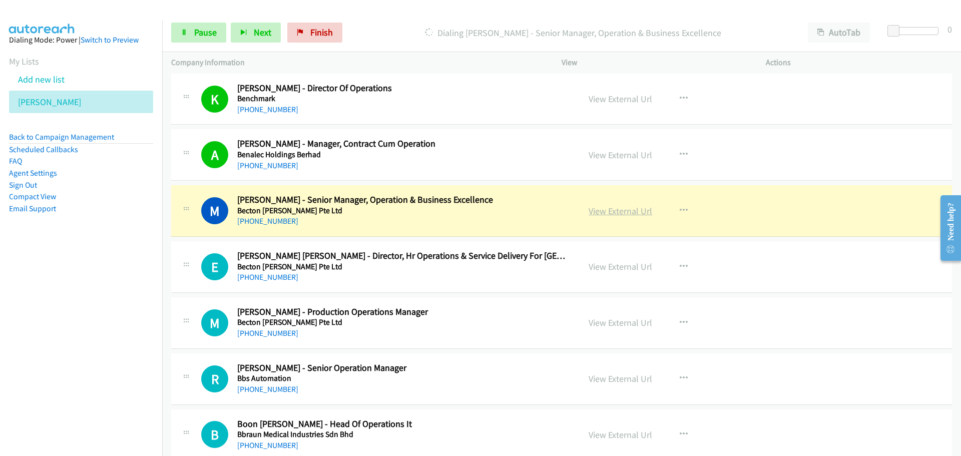
click at [620, 213] on link "View External Url" at bounding box center [621, 211] width 64 height 12
click at [204, 37] on span "Pause" at bounding box center [205, 33] width 23 height 12
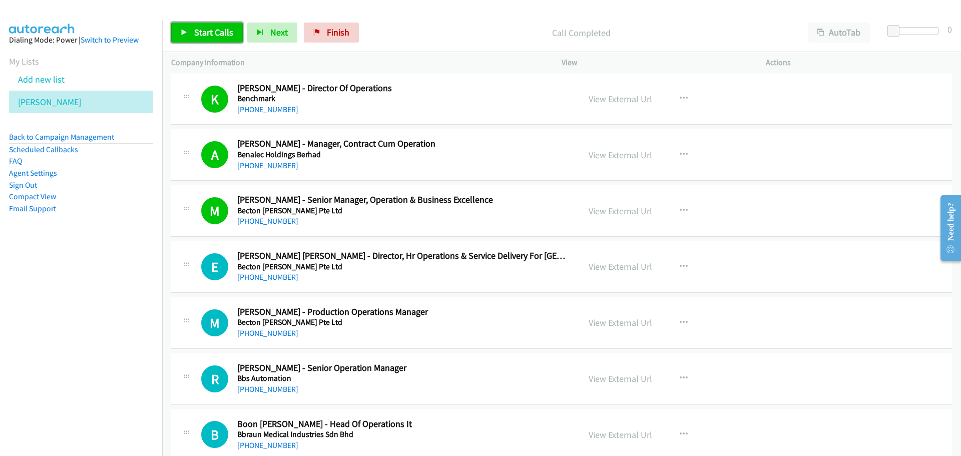
click at [203, 31] on span "Start Calls" at bounding box center [213, 33] width 39 height 12
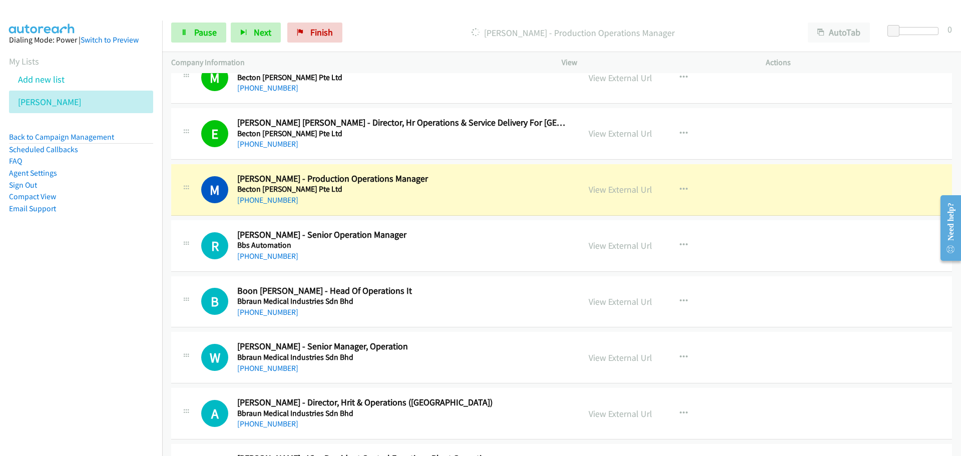
scroll to position [2502, 0]
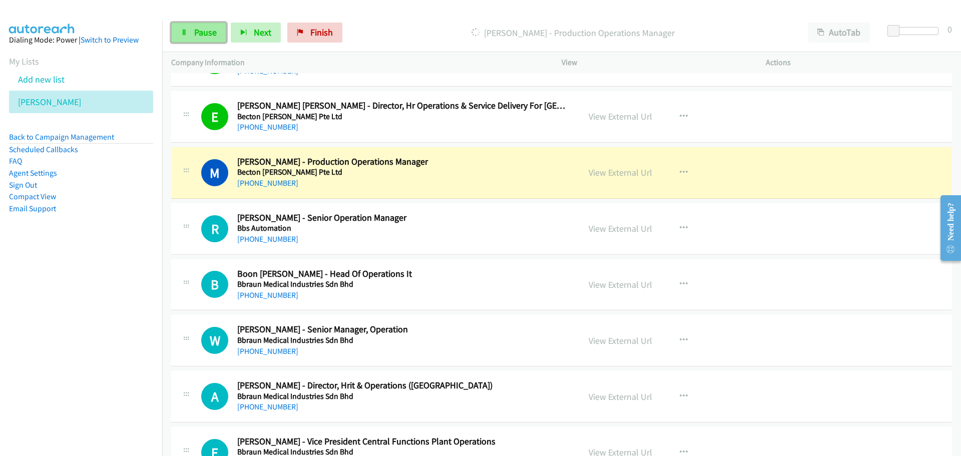
click at [192, 29] on link "Pause" at bounding box center [198, 33] width 55 height 20
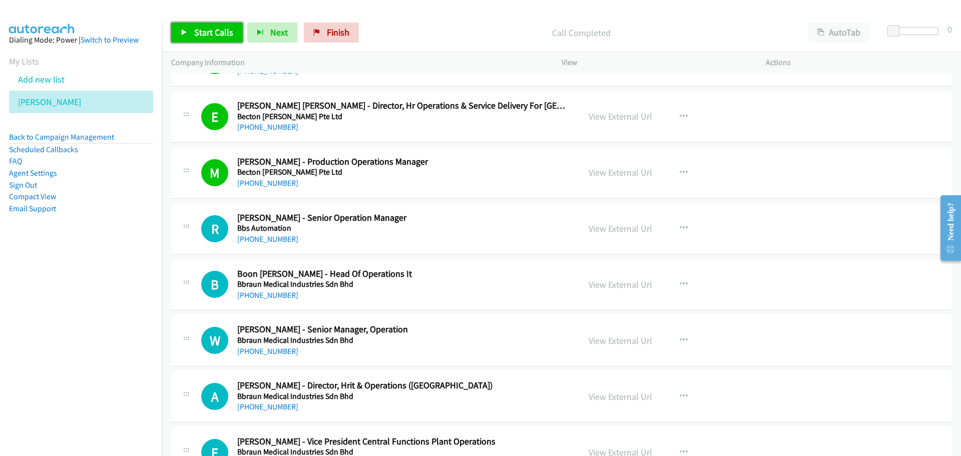
click at [208, 28] on span "Start Calls" at bounding box center [213, 33] width 39 height 12
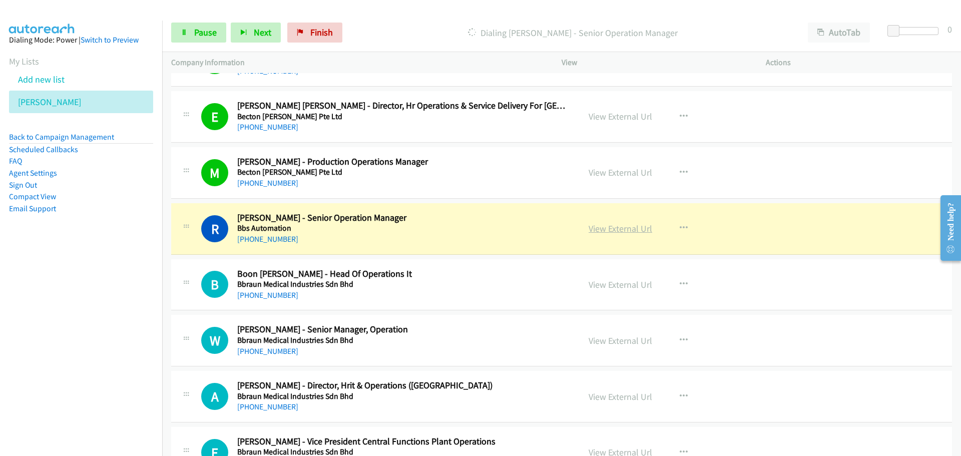
click at [597, 230] on link "View External Url" at bounding box center [621, 229] width 64 height 12
click at [202, 36] on span "Pause" at bounding box center [205, 33] width 23 height 12
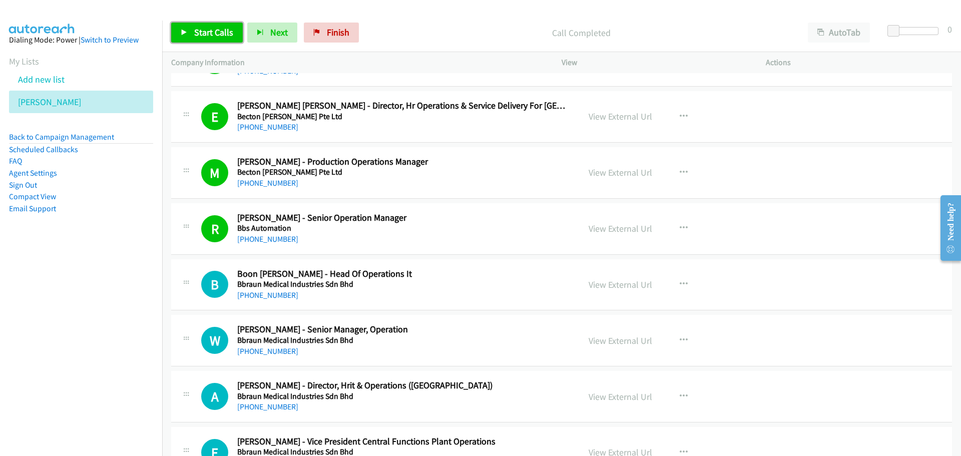
click at [218, 29] on span "Start Calls" at bounding box center [213, 33] width 39 height 12
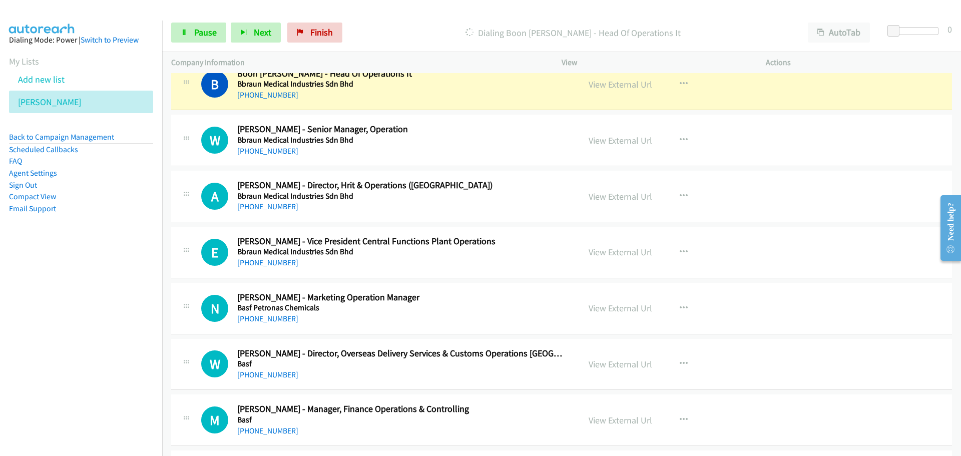
scroll to position [2652, 0]
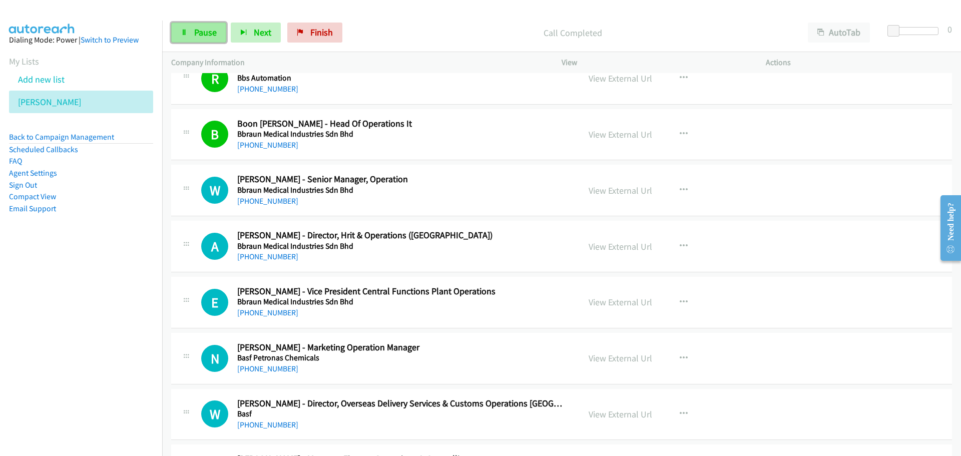
click at [206, 35] on span "Pause" at bounding box center [205, 33] width 23 height 12
click at [210, 29] on span "Start Calls" at bounding box center [213, 33] width 39 height 12
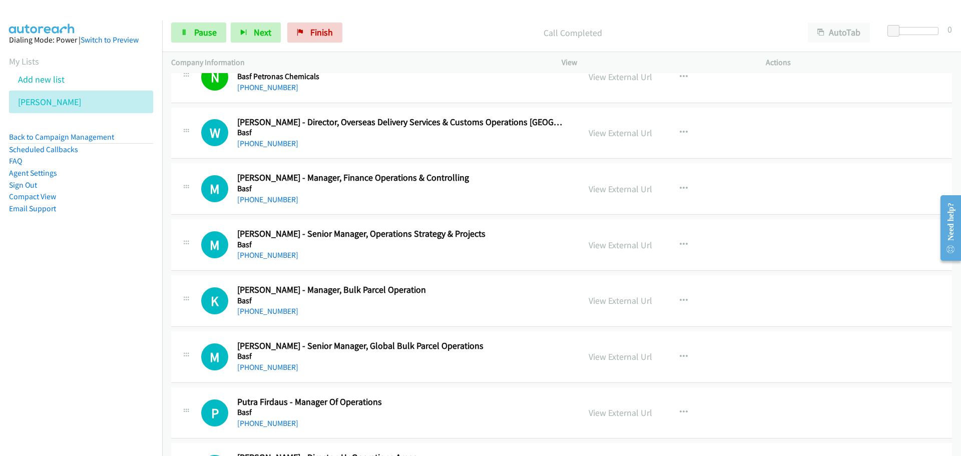
scroll to position [2953, 0]
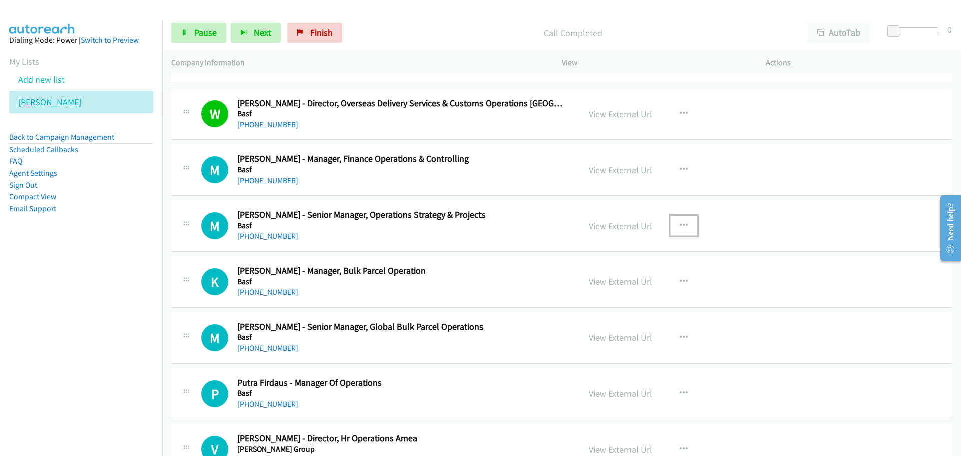
click at [682, 230] on button "button" at bounding box center [683, 226] width 27 height 20
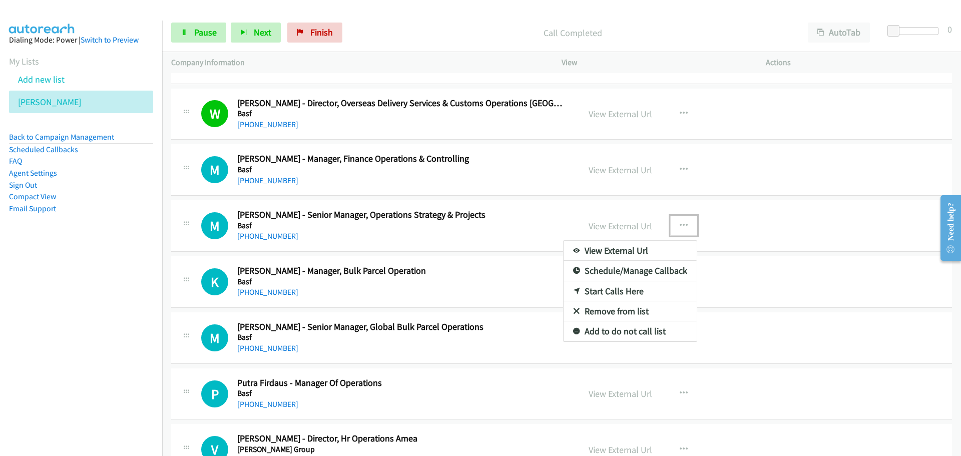
click at [637, 291] on link "Start Calls Here" at bounding box center [629, 291] width 133 height 20
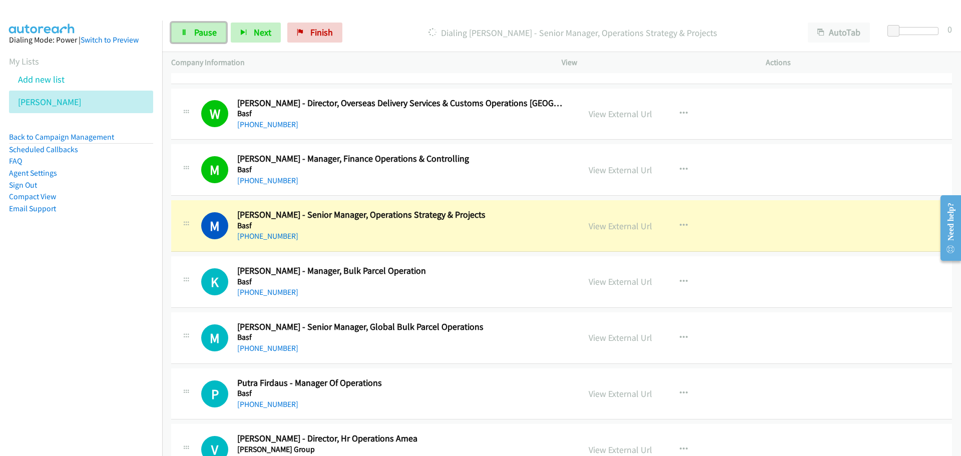
click at [196, 34] on span "Pause" at bounding box center [205, 33] width 23 height 12
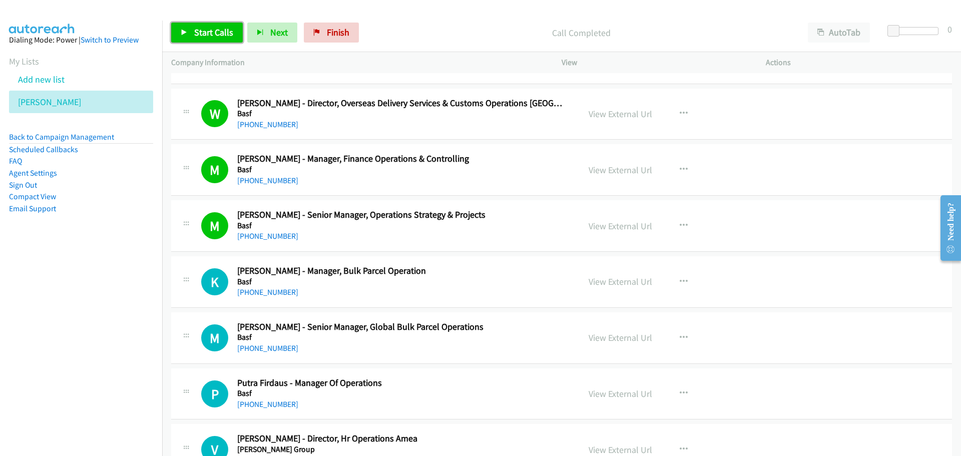
click at [198, 34] on span "Start Calls" at bounding box center [213, 33] width 39 height 12
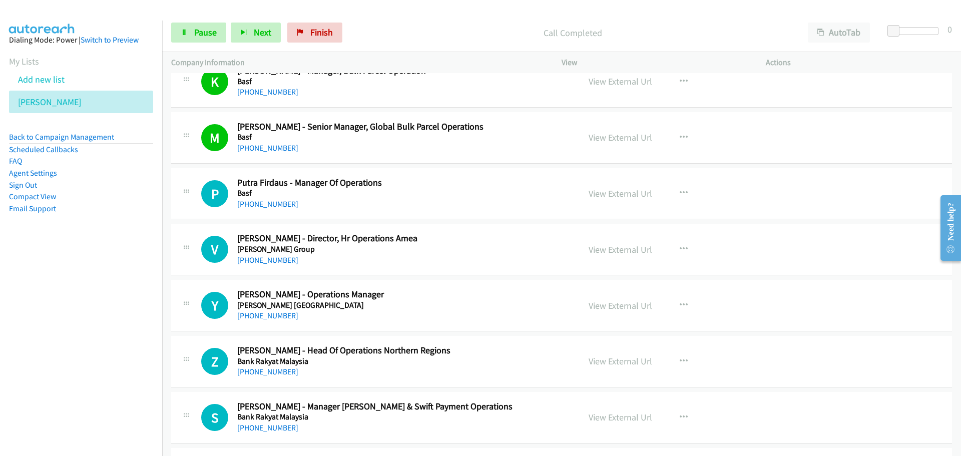
scroll to position [3203, 0]
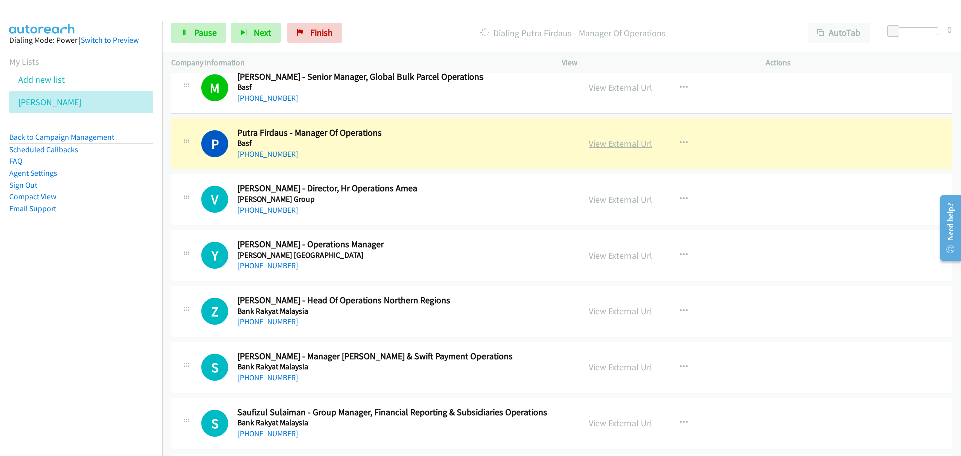
click at [595, 149] on link "View External Url" at bounding box center [621, 144] width 64 height 12
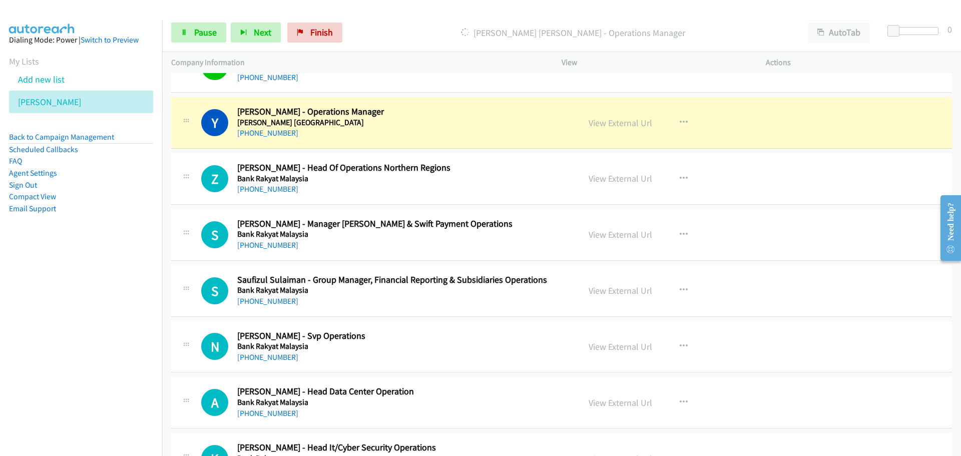
scroll to position [3353, 0]
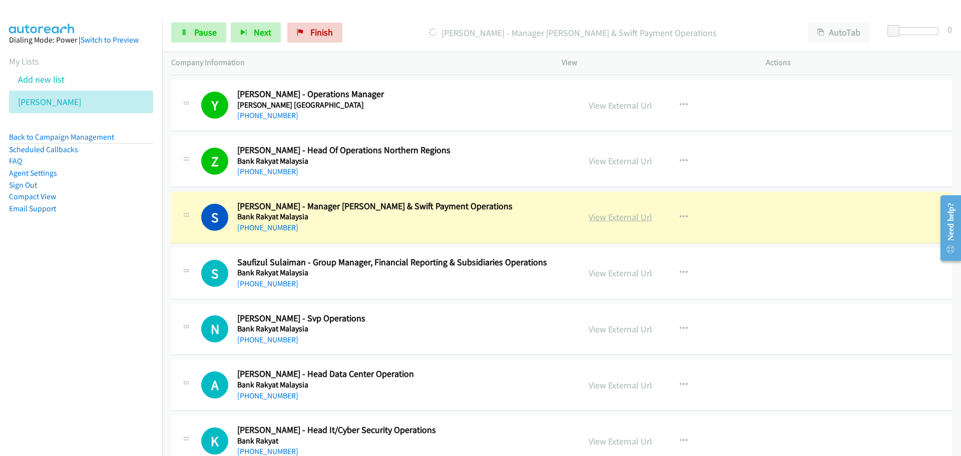
click at [609, 215] on link "View External Url" at bounding box center [621, 217] width 64 height 12
click at [197, 26] on link "Pause" at bounding box center [198, 33] width 55 height 20
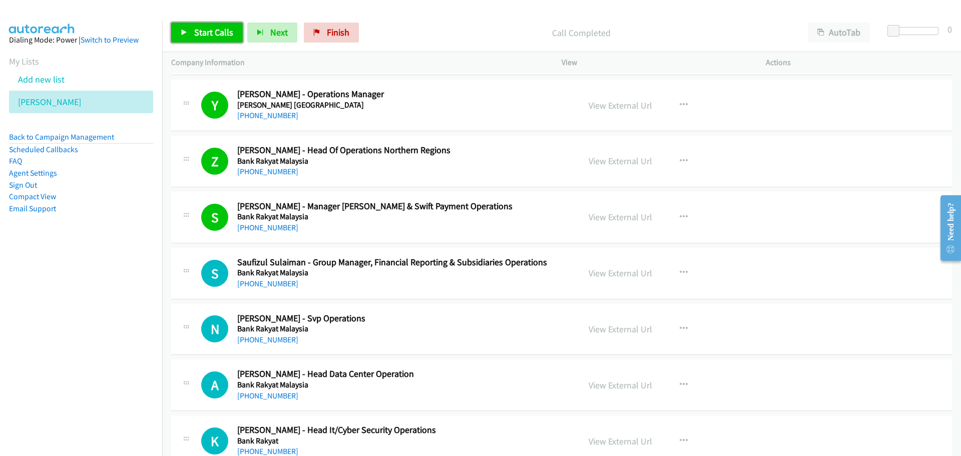
click at [217, 36] on span "Start Calls" at bounding box center [213, 33] width 39 height 12
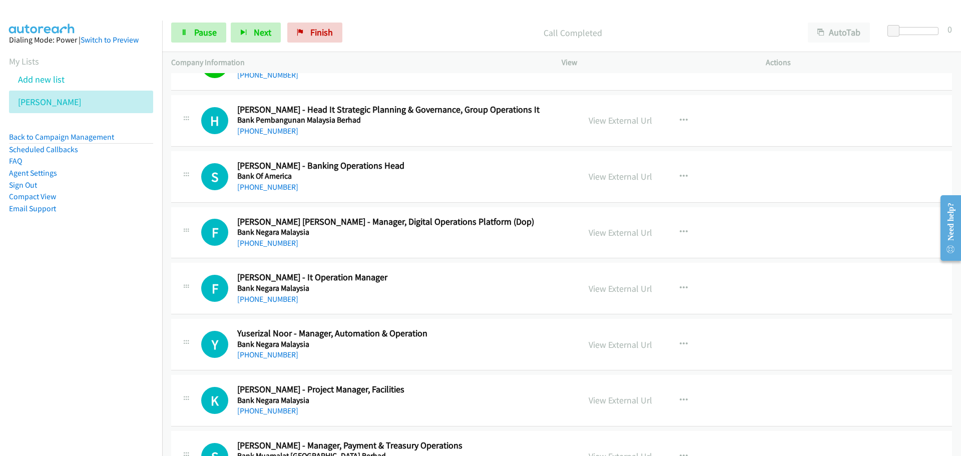
scroll to position [3753, 0]
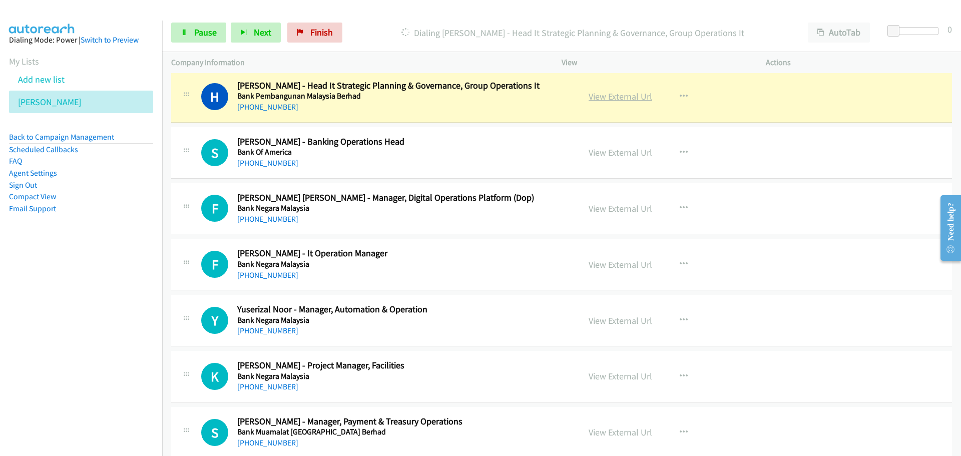
click at [625, 100] on link "View External Url" at bounding box center [621, 97] width 64 height 12
click at [203, 33] on span "Pause" at bounding box center [205, 33] width 23 height 12
